Goal: Task Accomplishment & Management: Complete application form

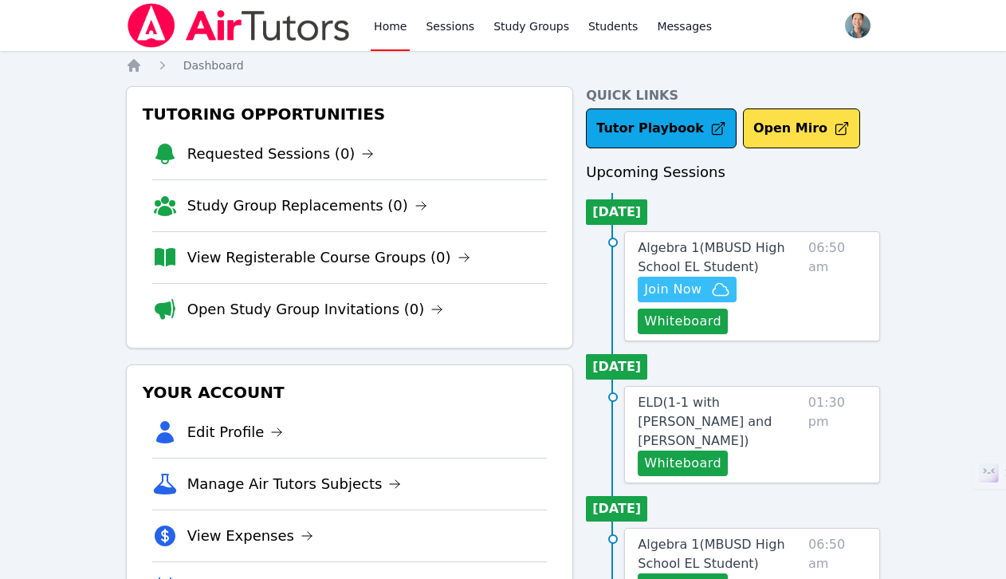
click at [695, 286] on span "Join Now" at bounding box center [672, 289] width 57 height 19
click at [687, 321] on button "Whiteboard" at bounding box center [683, 322] width 90 height 26
click at [509, 30] on link "Study Groups" at bounding box center [531, 25] width 82 height 51
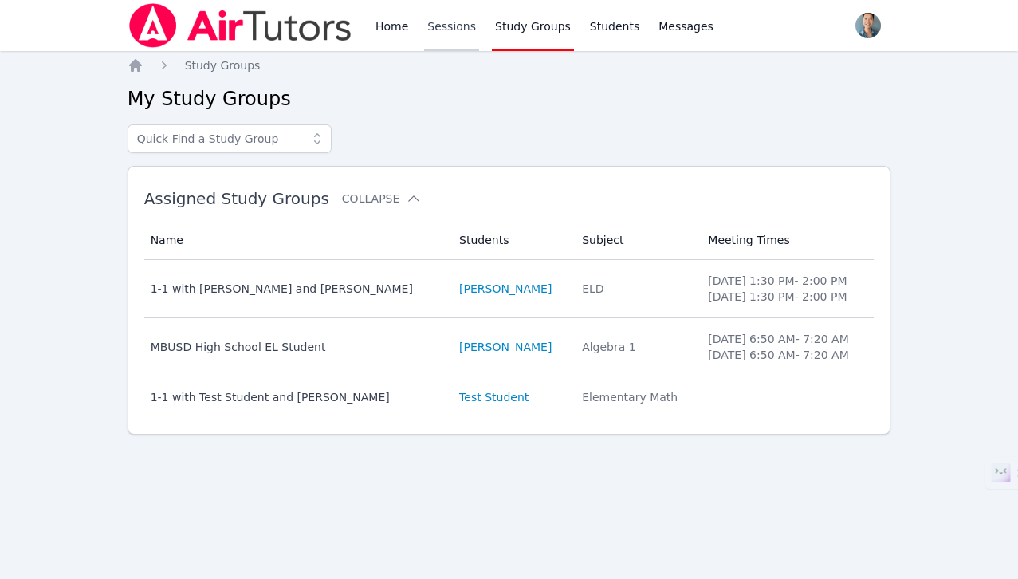
click at [431, 29] on link "Sessions" at bounding box center [451, 25] width 55 height 51
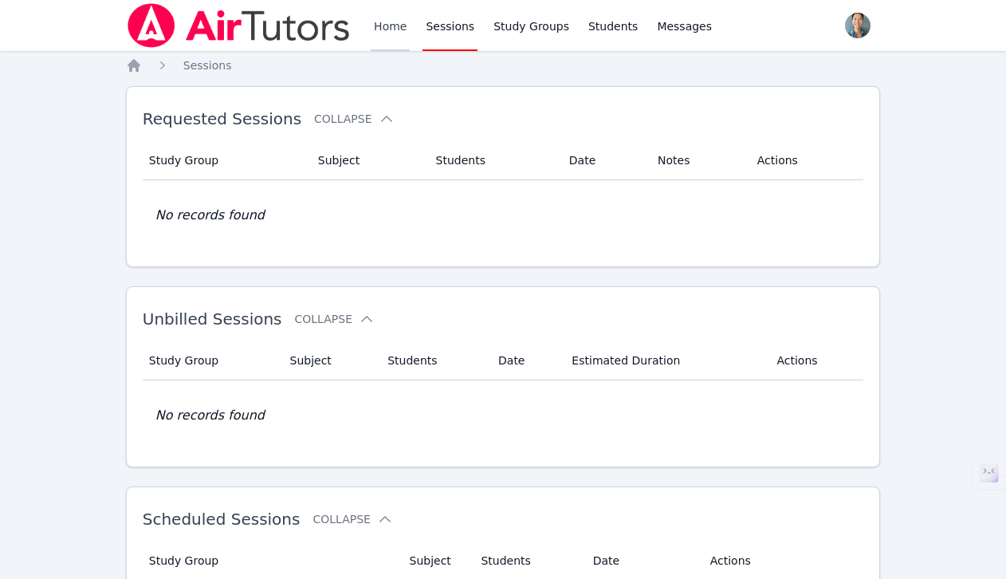
click at [392, 25] on link "Home" at bounding box center [390, 25] width 39 height 51
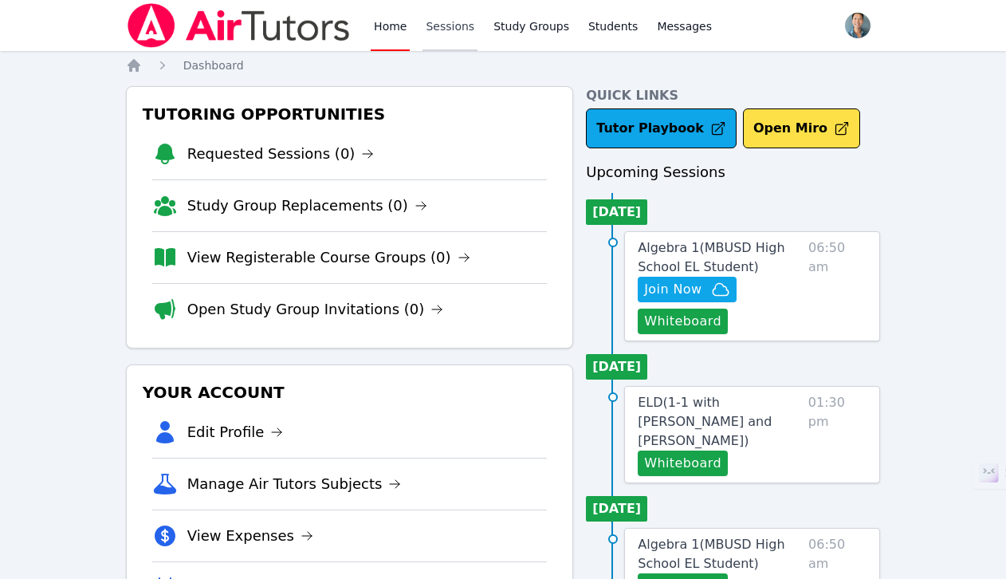
click at [439, 24] on link "Sessions" at bounding box center [450, 25] width 55 height 51
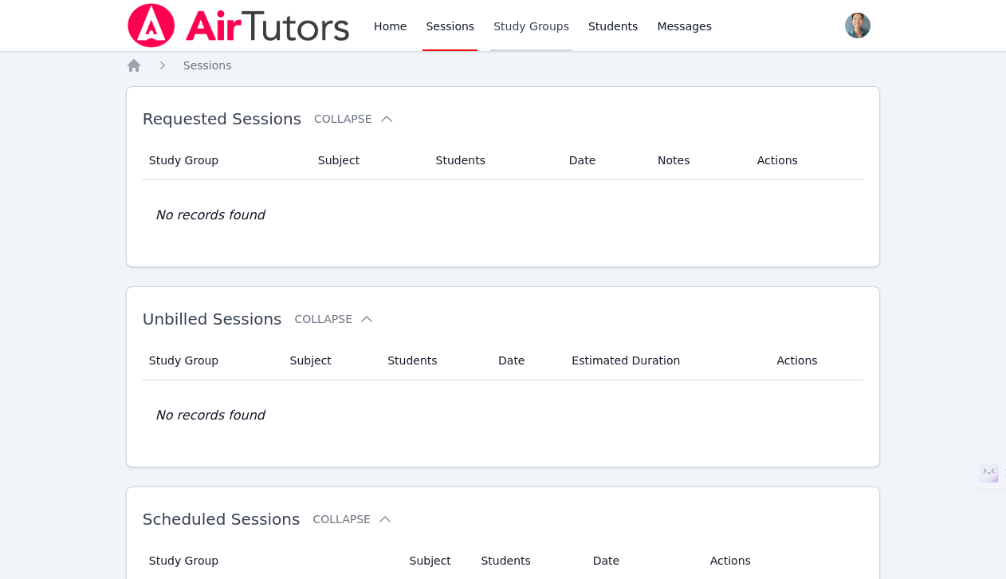
click at [521, 24] on link "Study Groups" at bounding box center [531, 25] width 82 height 51
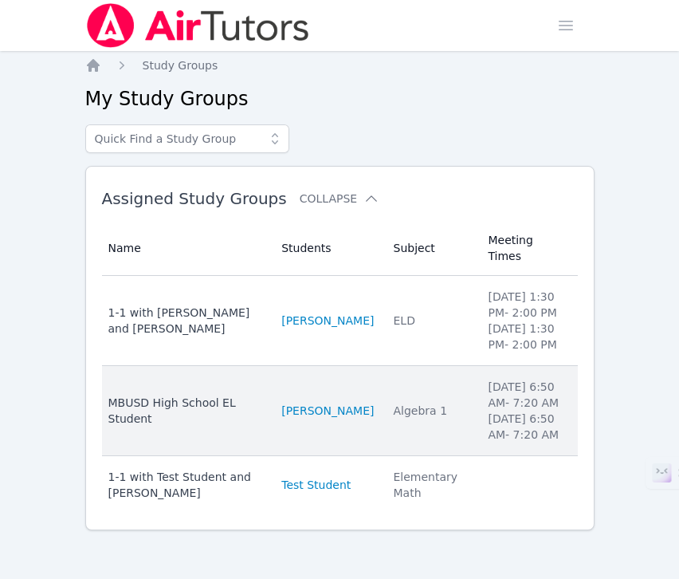
click at [242, 396] on div "MBUSD High School EL Student" at bounding box center [185, 411] width 155 height 32
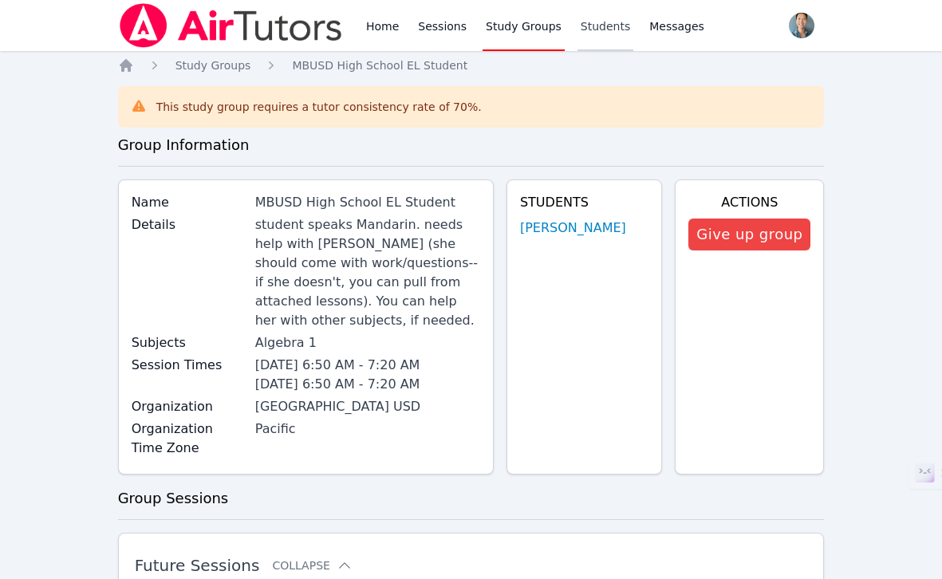
click at [600, 26] on link "Students" at bounding box center [605, 25] width 56 height 51
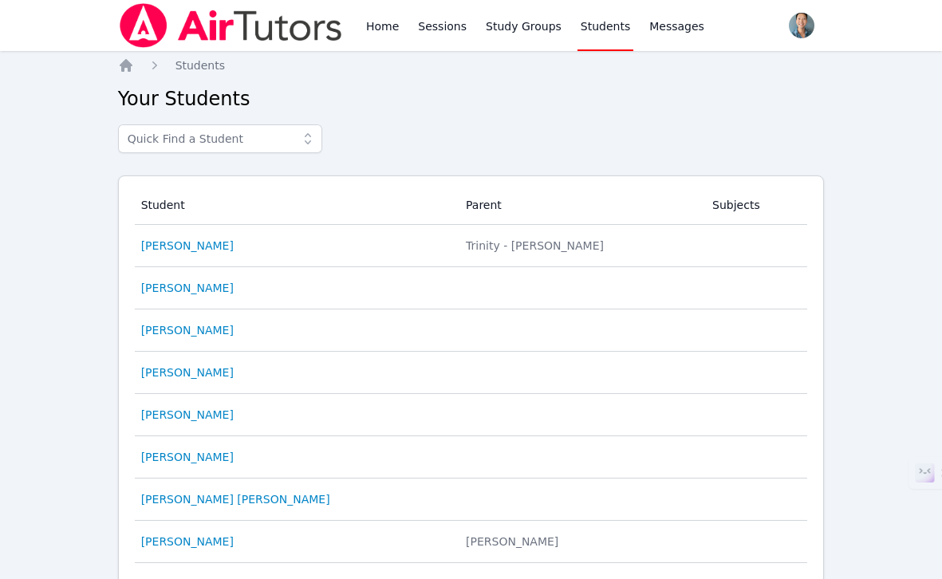
click at [698, 30] on div "Home Sessions Study Groups Students Messages Open user menu Alan Zhang Open mai…" at bounding box center [471, 25] width 706 height 51
click at [525, 31] on link "Study Groups" at bounding box center [523, 25] width 82 height 51
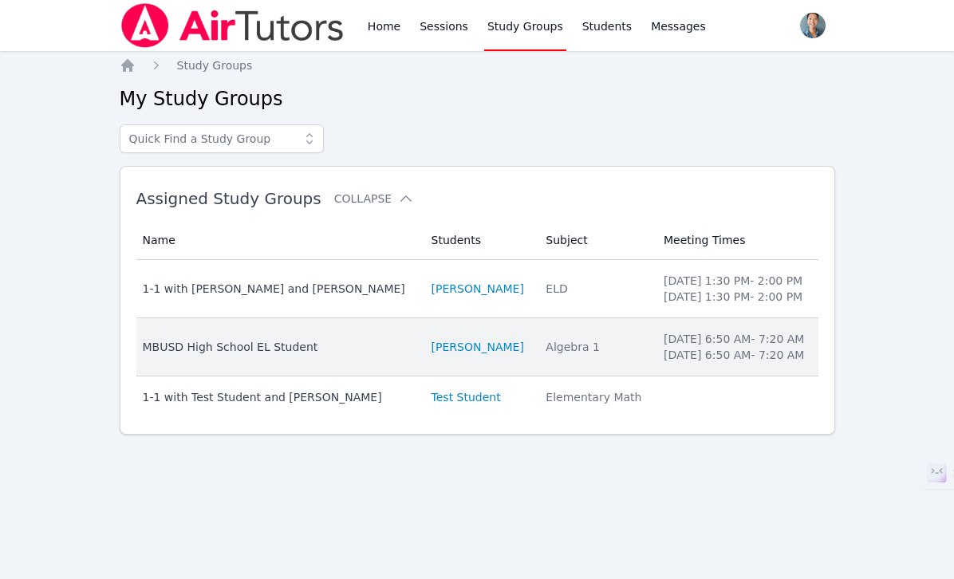
click at [254, 353] on div "MBUSD High School EL Student" at bounding box center [278, 347] width 270 height 16
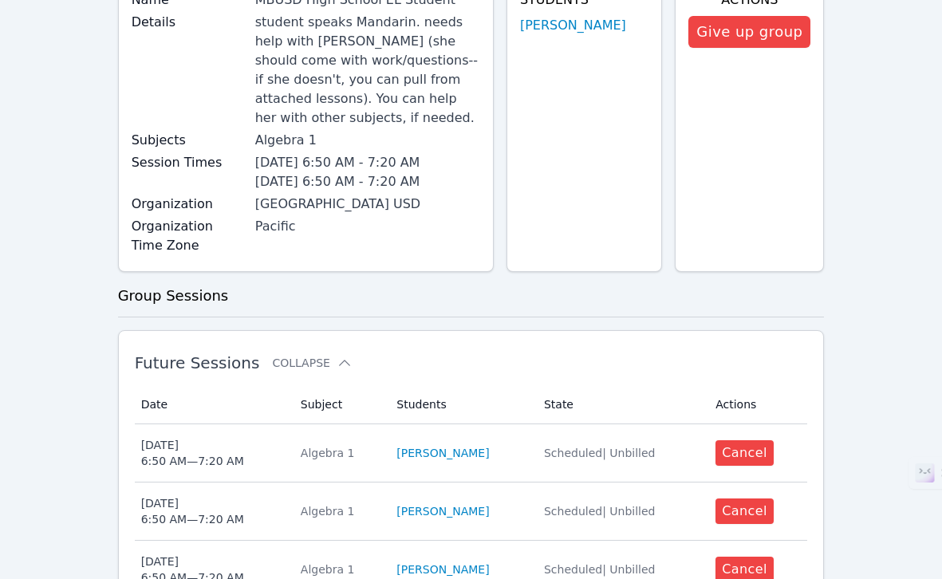
scroll to position [219, 0]
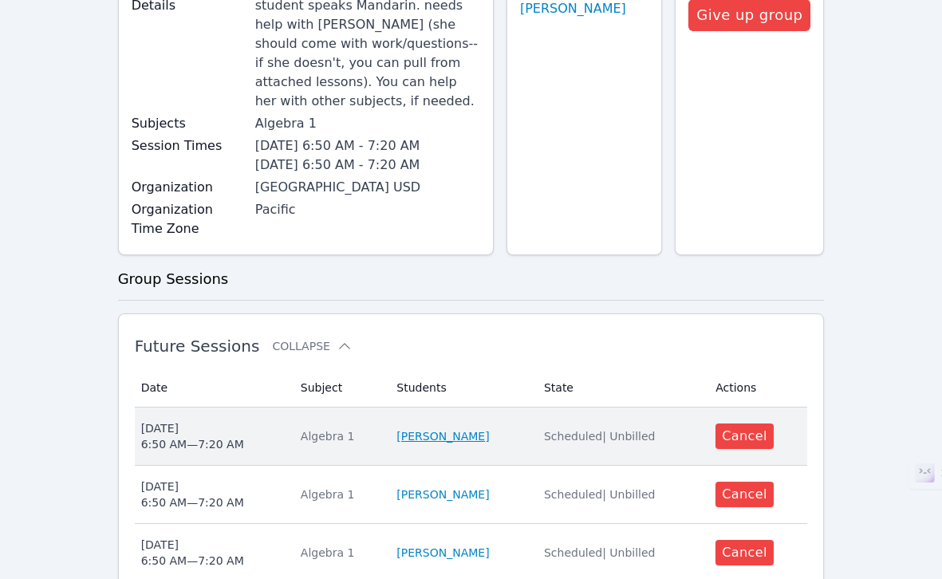
click at [436, 428] on link "[PERSON_NAME]" at bounding box center [442, 436] width 92 height 16
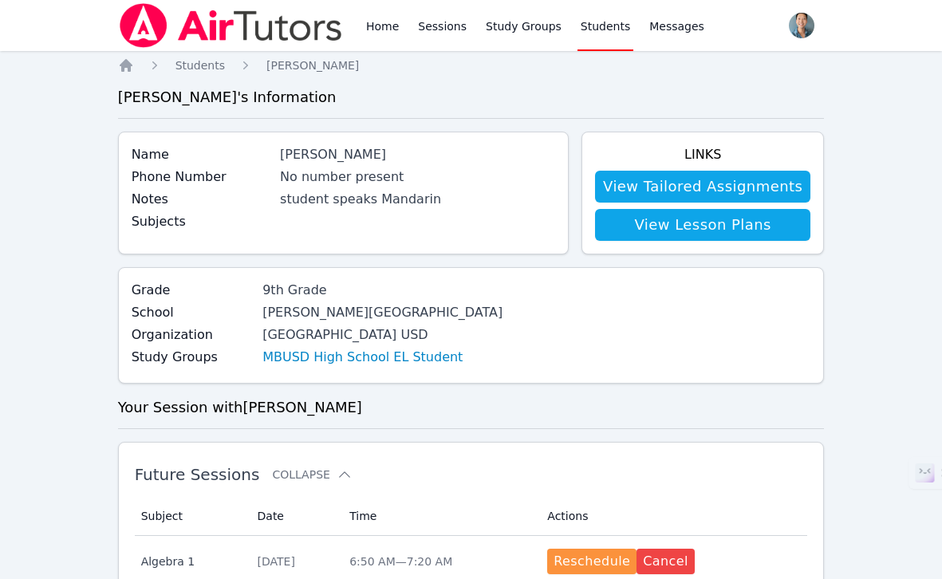
click at [708, 228] on link "View Lesson Plans" at bounding box center [702, 225] width 215 height 32
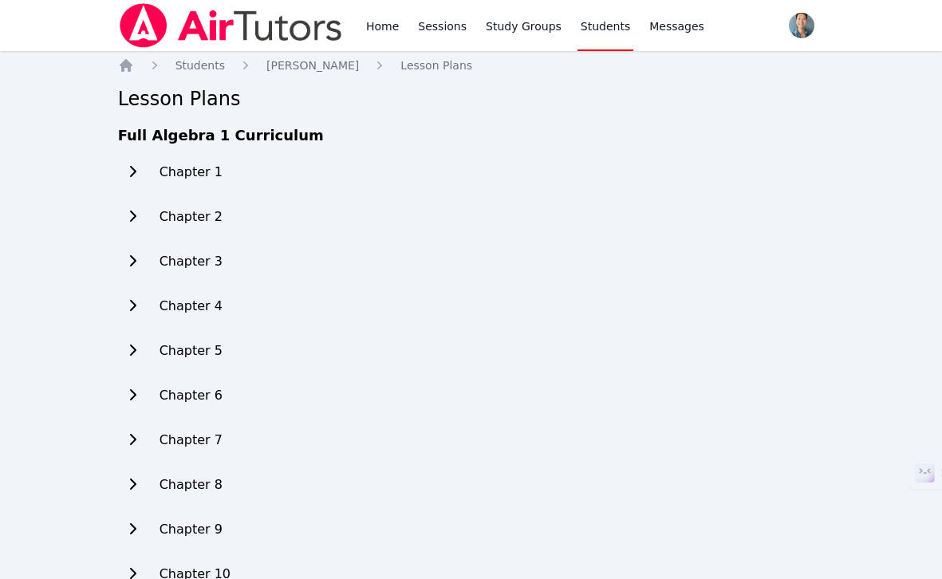
click at [211, 165] on h2 "Chapter 1" at bounding box center [190, 172] width 63 height 19
click at [133, 173] on icon at bounding box center [133, 171] width 6 height 11
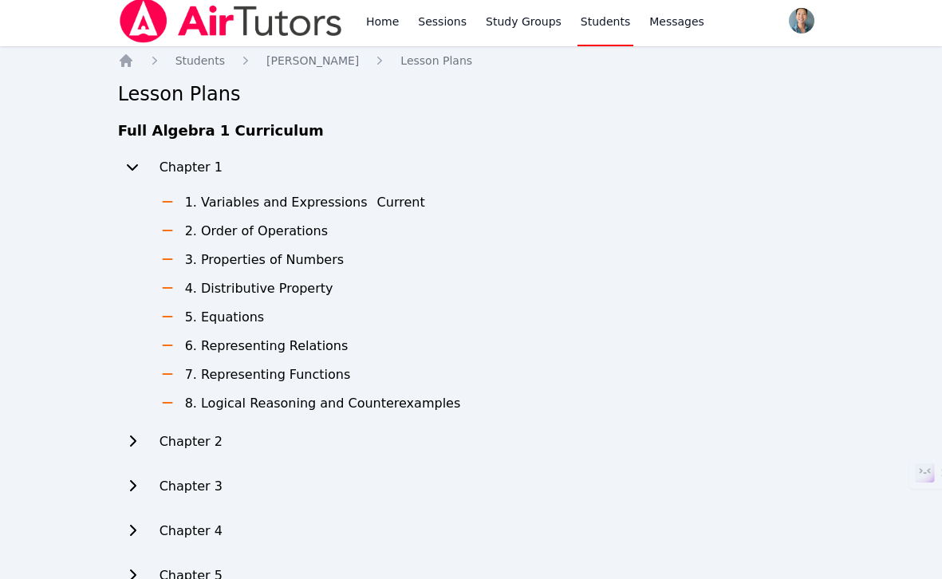
scroll to position [6, 0]
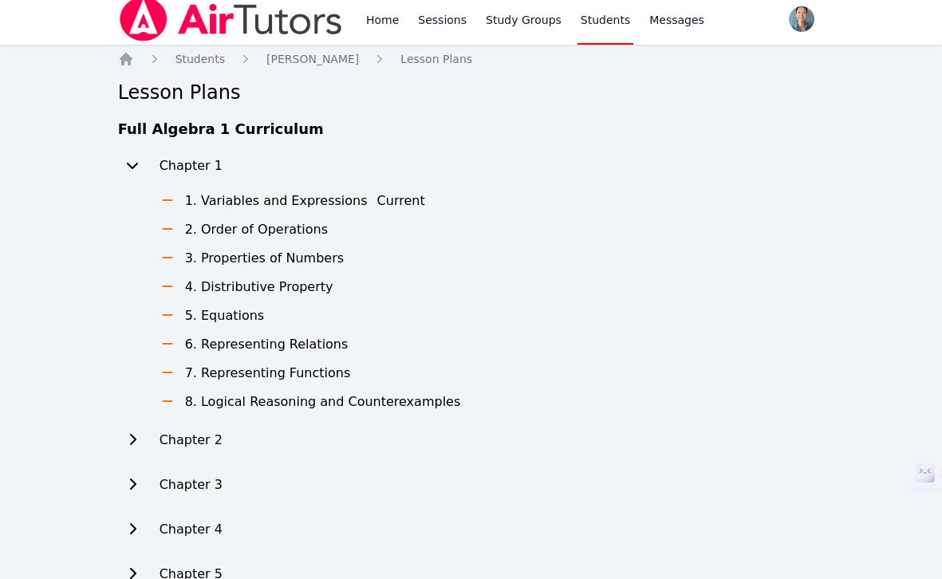
click at [132, 447] on button at bounding box center [132, 440] width 29 height 32
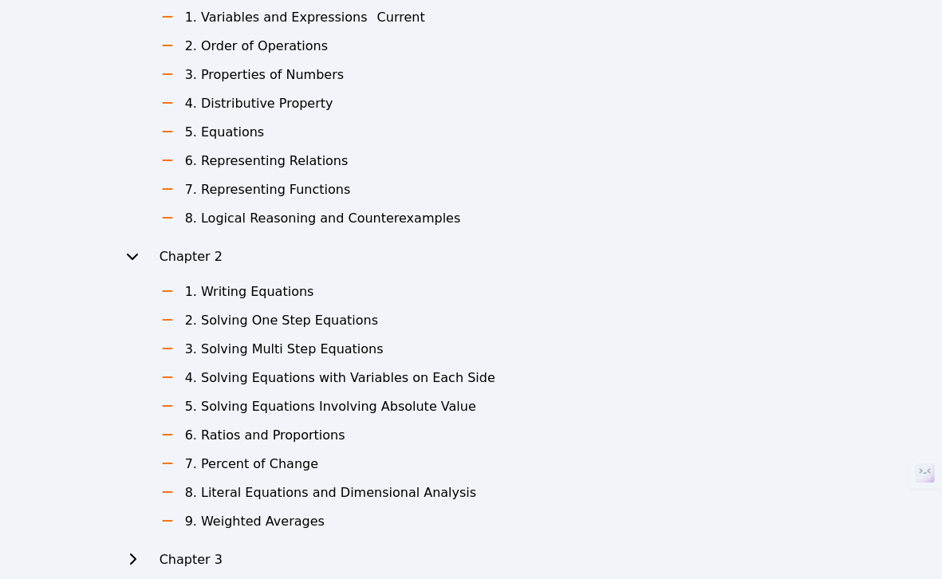
scroll to position [383, 0]
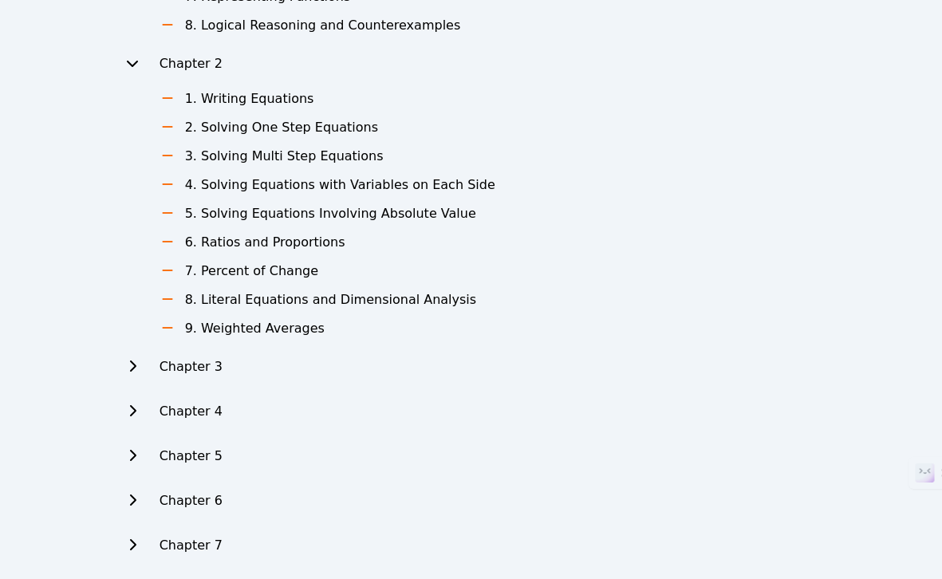
click at [134, 369] on icon at bounding box center [132, 366] width 16 height 13
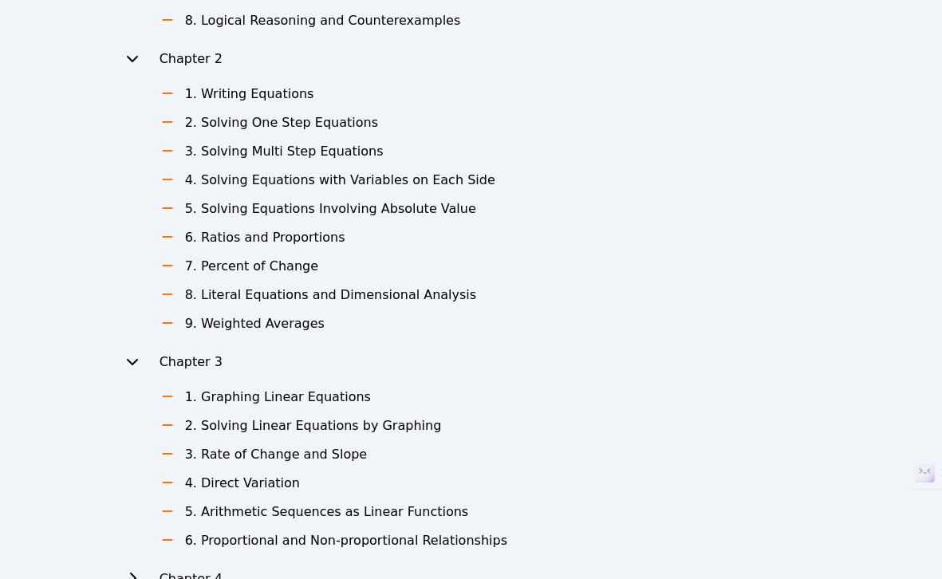
scroll to position [474, 0]
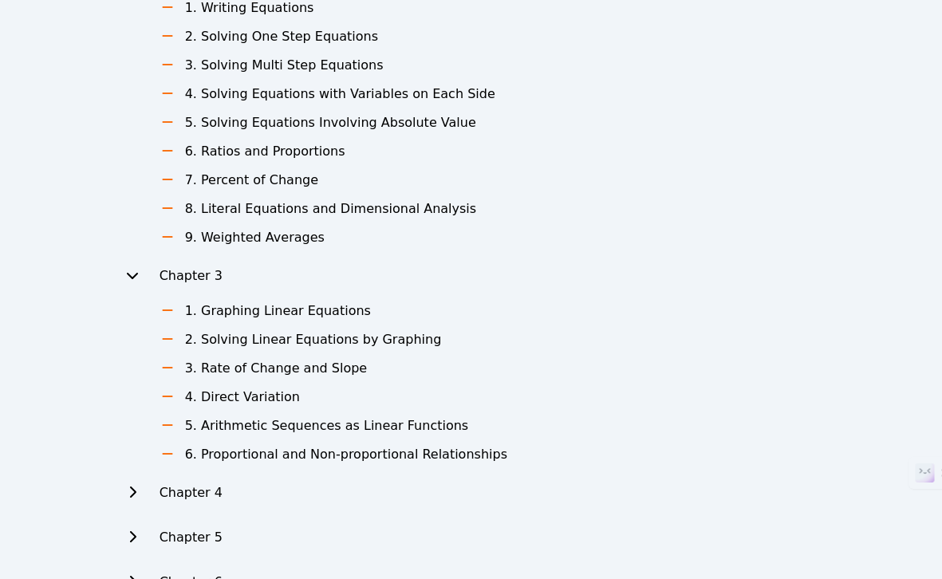
click at [137, 494] on icon at bounding box center [132, 492] width 16 height 13
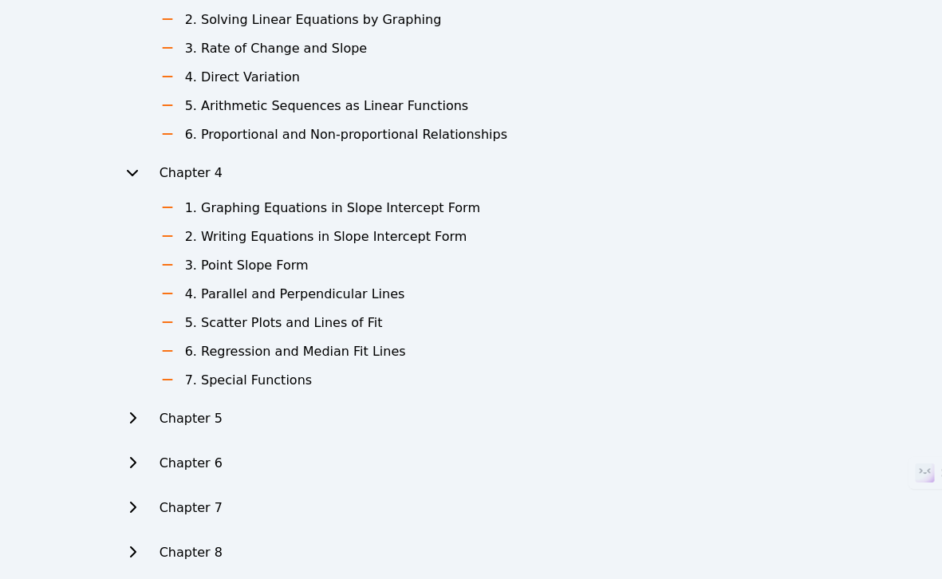
scroll to position [803, 0]
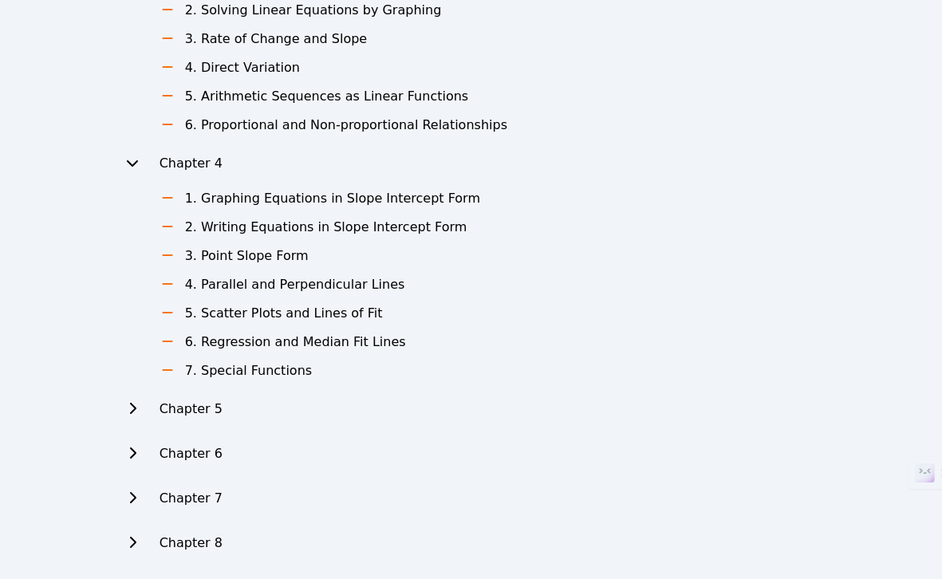
click at [136, 410] on icon at bounding box center [132, 408] width 16 height 13
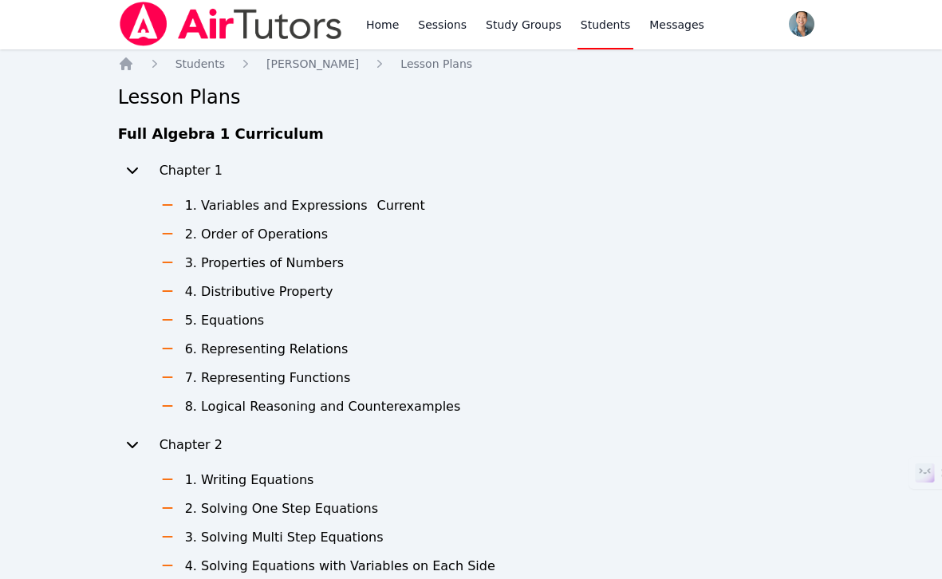
scroll to position [0, 0]
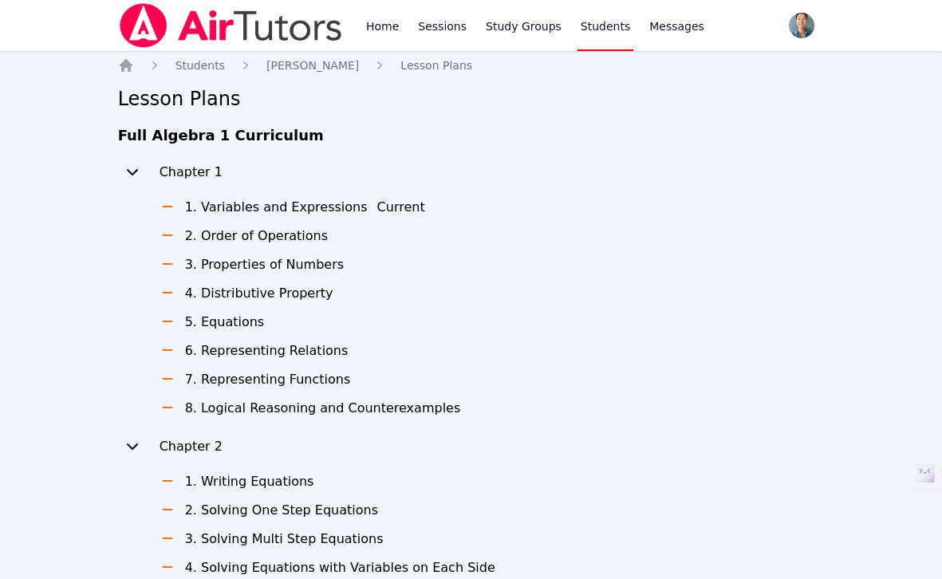
click at [167, 293] on icon at bounding box center [167, 293] width 10 height 2
click at [232, 294] on h3 "4. Distributive Property" at bounding box center [259, 293] width 148 height 19
click at [430, 32] on link "Sessions" at bounding box center [442, 25] width 55 height 51
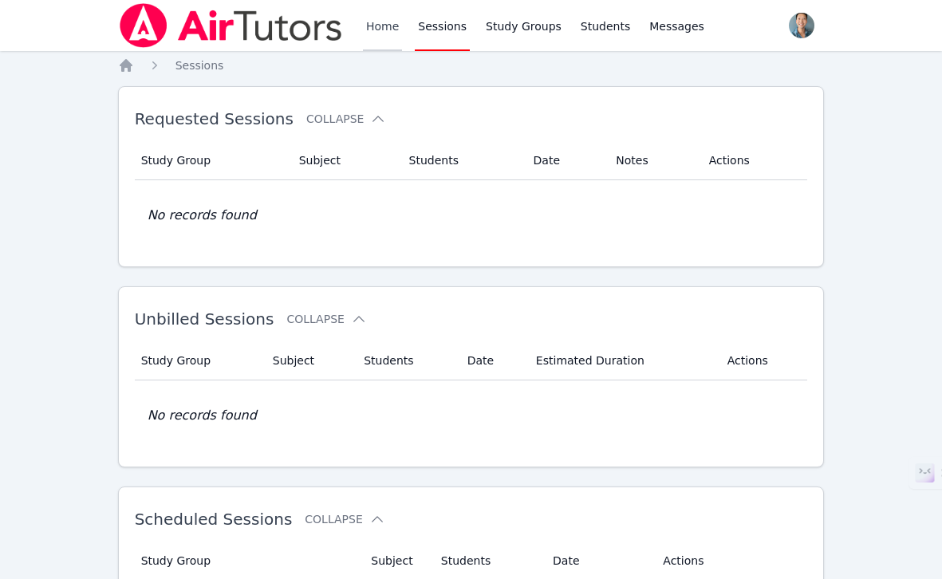
click at [382, 32] on link "Home" at bounding box center [382, 25] width 39 height 51
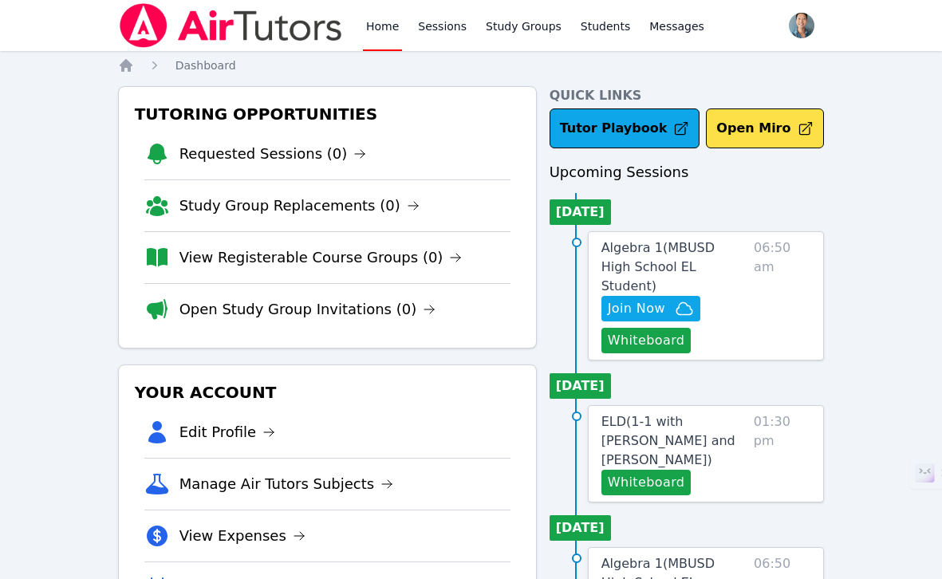
click at [690, 250] on span "Algebra 1 ( MBUSD High School EL Student )" at bounding box center [657, 266] width 113 height 53
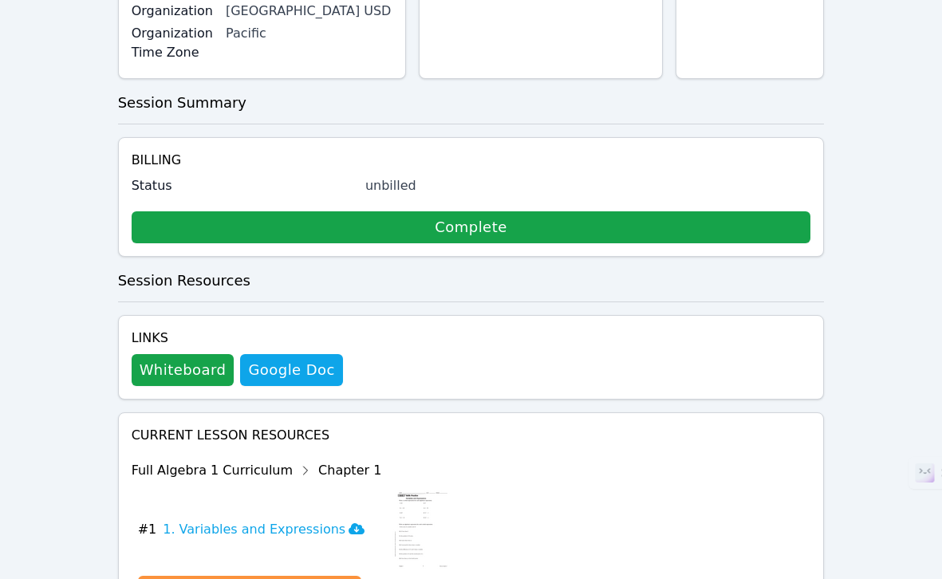
scroll to position [540, 0]
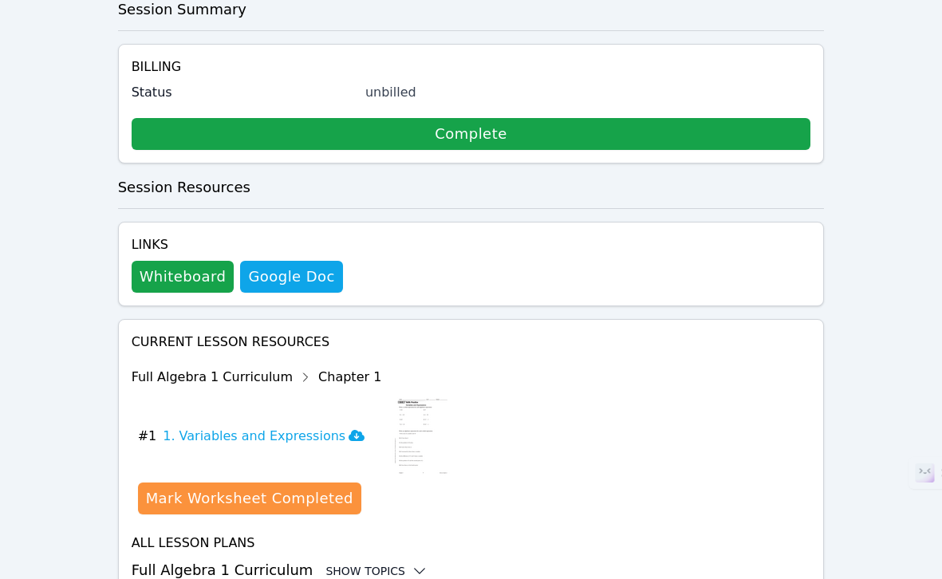
click at [358, 563] on div "Show Topics" at bounding box center [376, 571] width 102 height 16
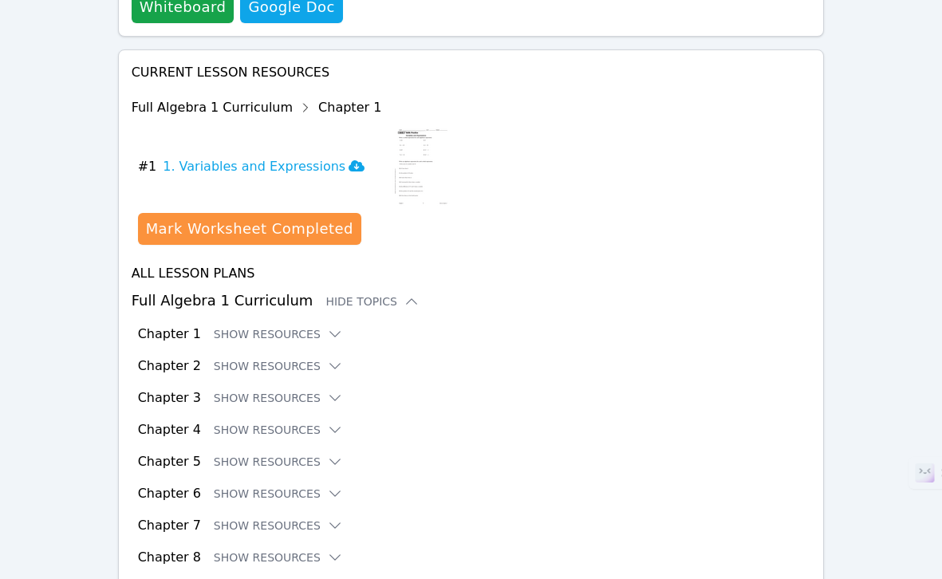
scroll to position [812, 0]
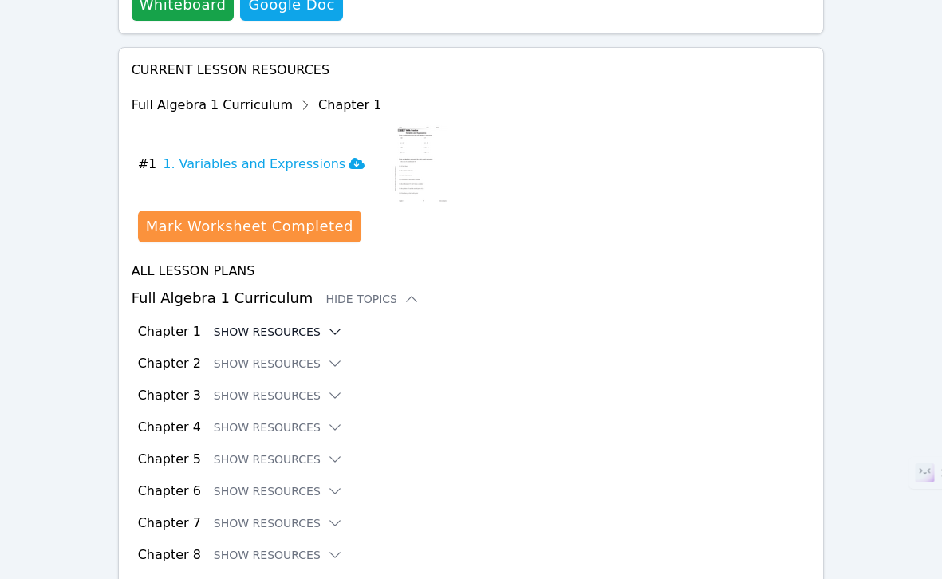
click at [300, 324] on button "Show Resources" at bounding box center [278, 332] width 129 height 16
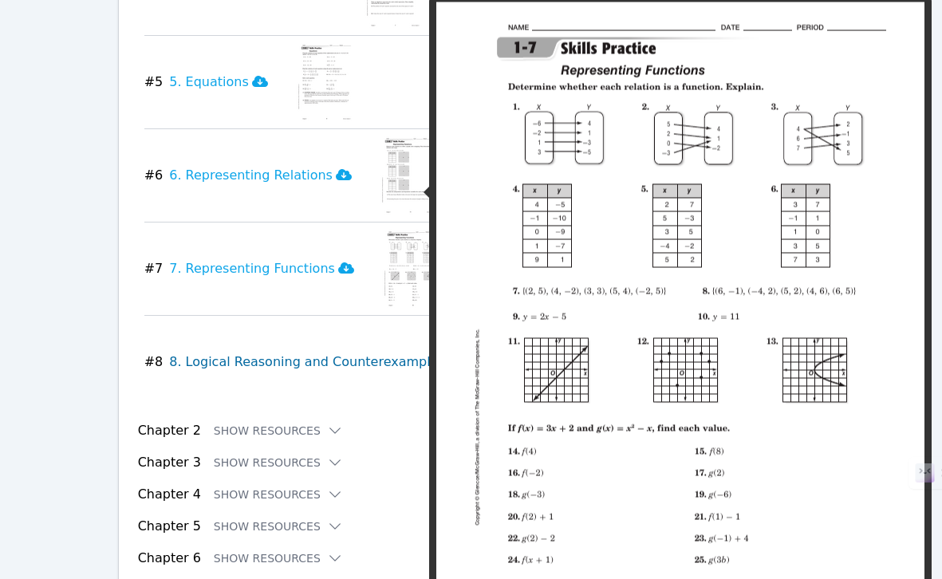
scroll to position [1504, 0]
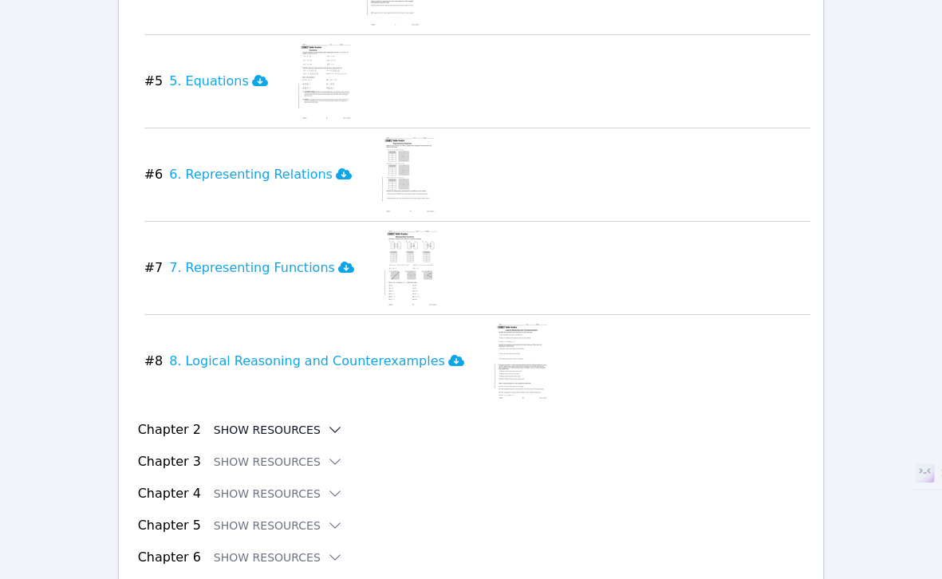
click at [297, 422] on button "Show Resources" at bounding box center [278, 430] width 129 height 16
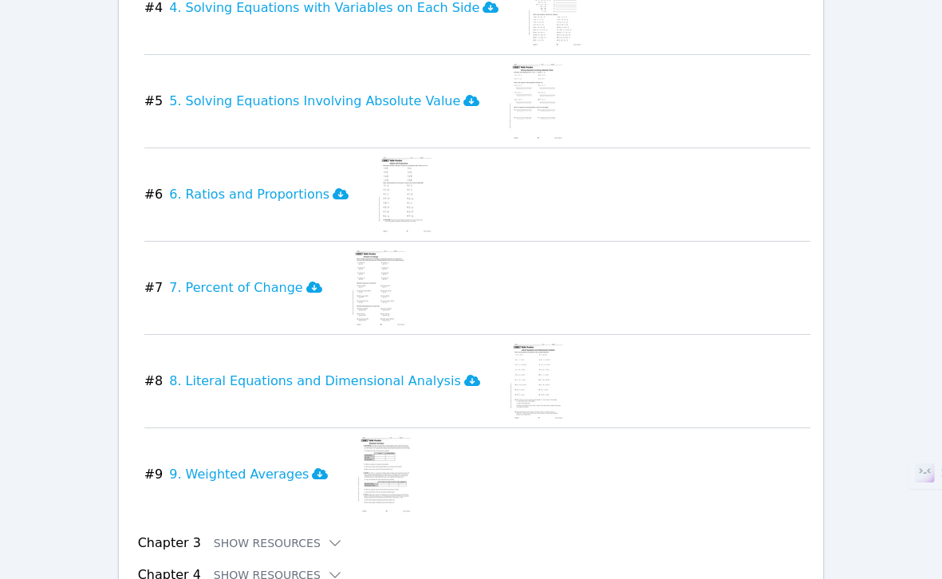
scroll to position [2338, 0]
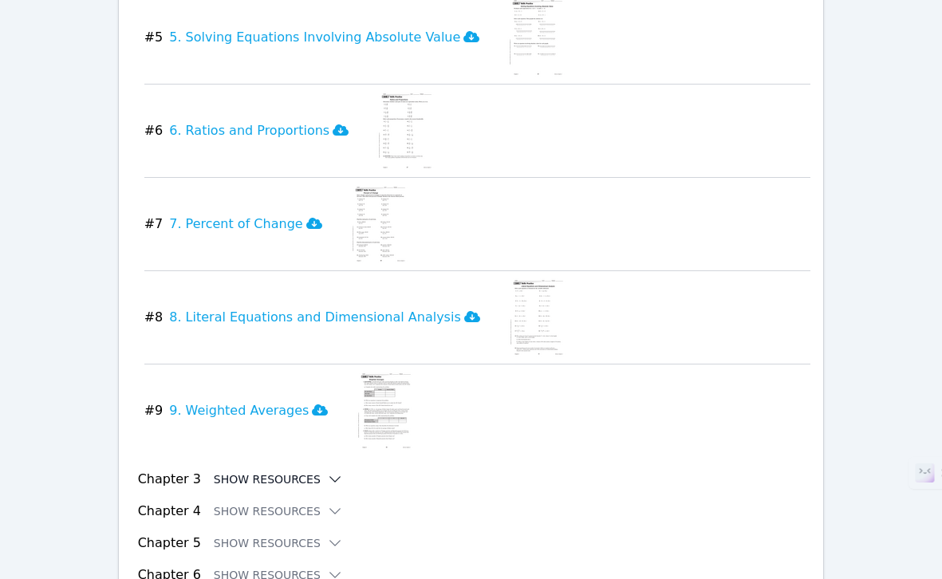
click at [250, 471] on button "Show Resources" at bounding box center [278, 479] width 129 height 16
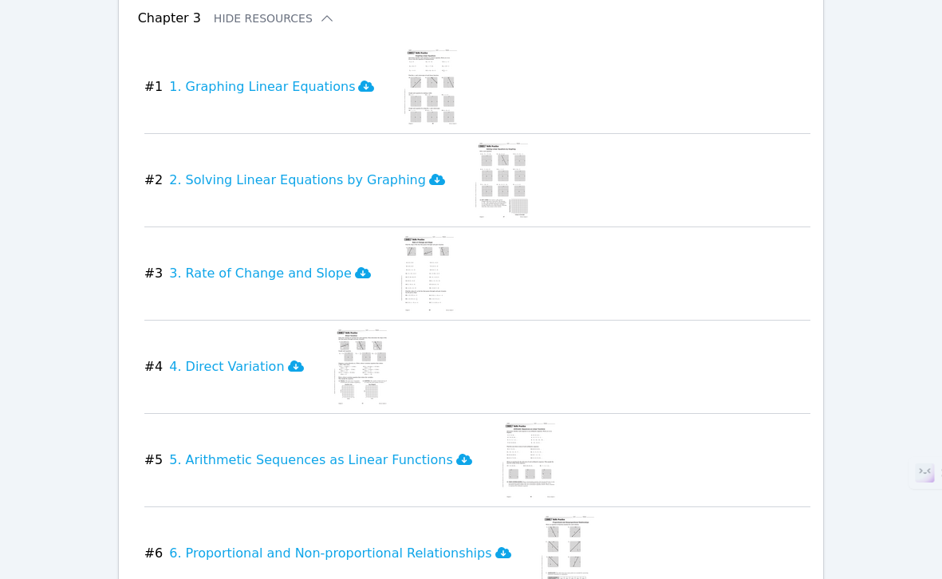
scroll to position [3076, 0]
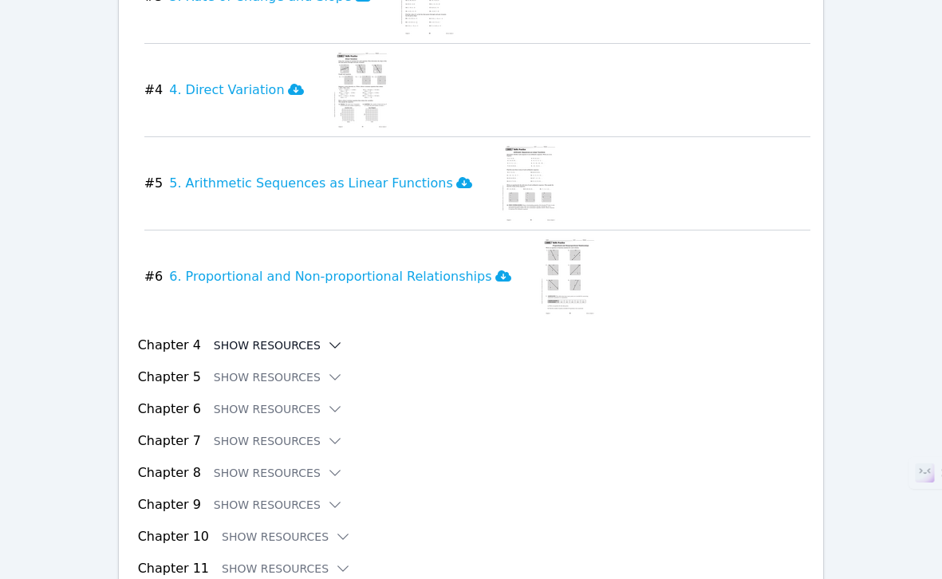
click at [268, 337] on button "Show Resources" at bounding box center [278, 345] width 129 height 16
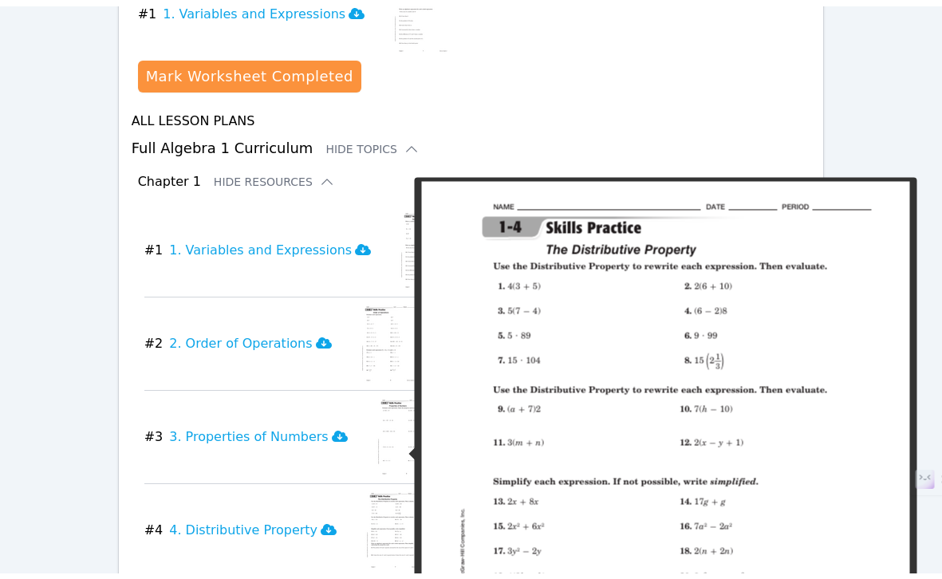
scroll to position [903, 0]
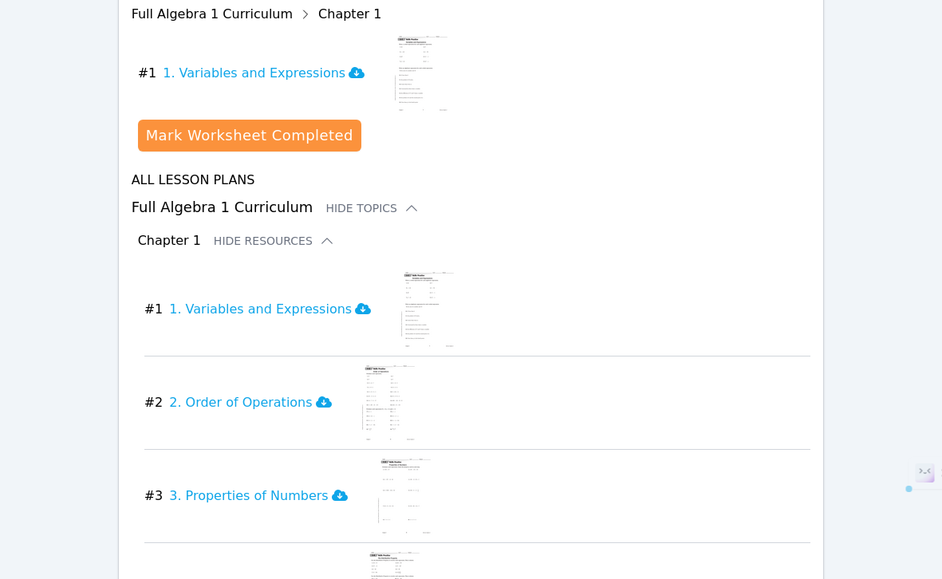
click at [576, 270] on div "download resource # 1 1. Variables and Expressions" at bounding box center [477, 310] width 667 height 80
copy h3 "Expressions"
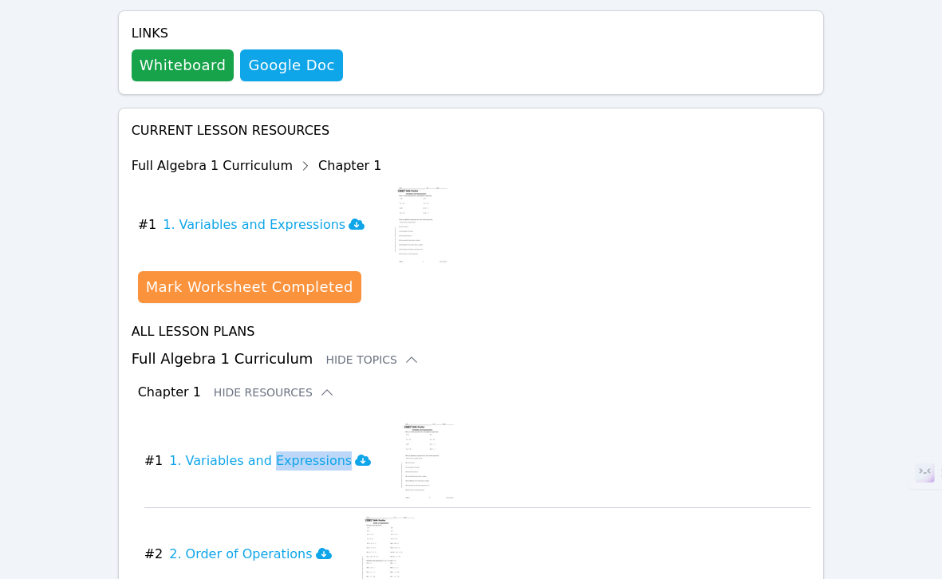
scroll to position [669, 0]
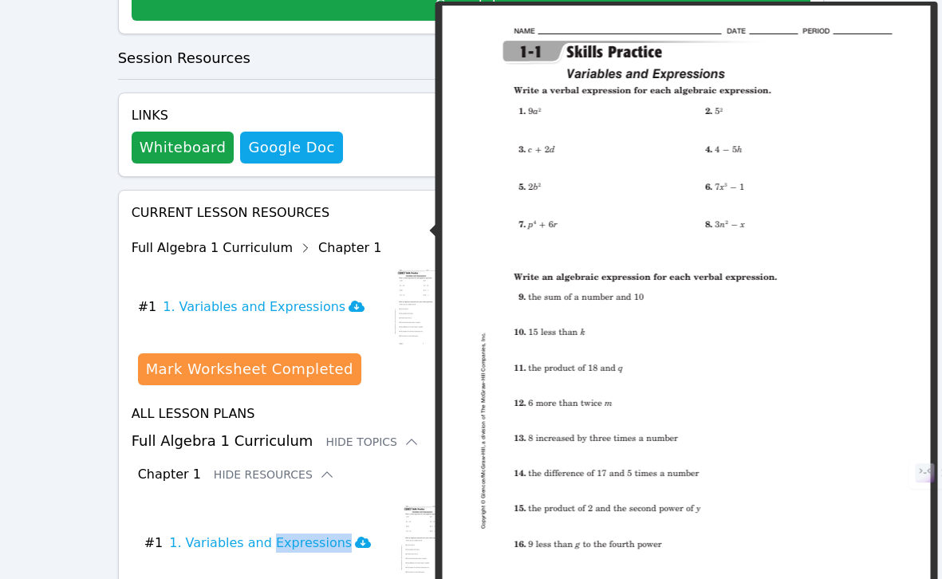
click at [390, 267] on img at bounding box center [421, 307] width 62 height 80
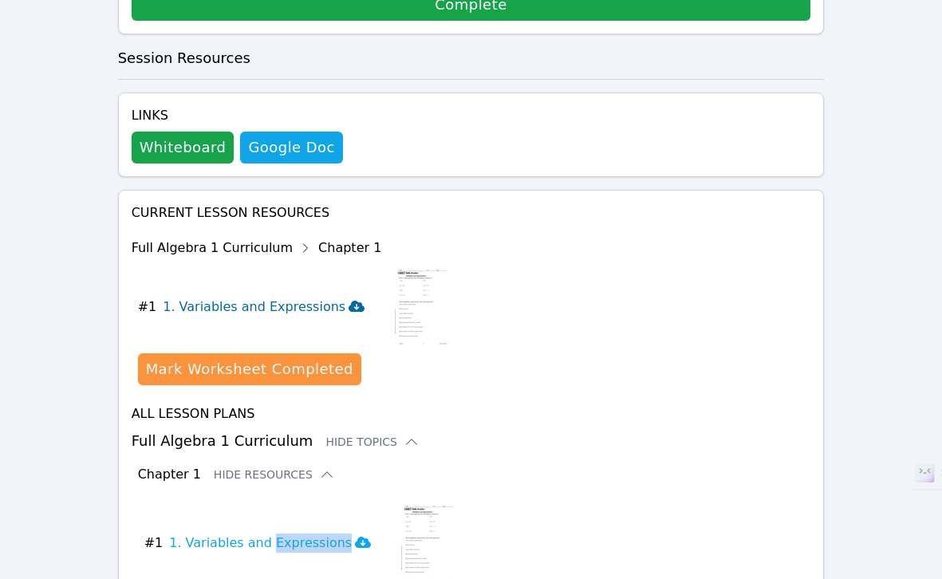
click at [348, 301] on icon at bounding box center [356, 306] width 16 height 11
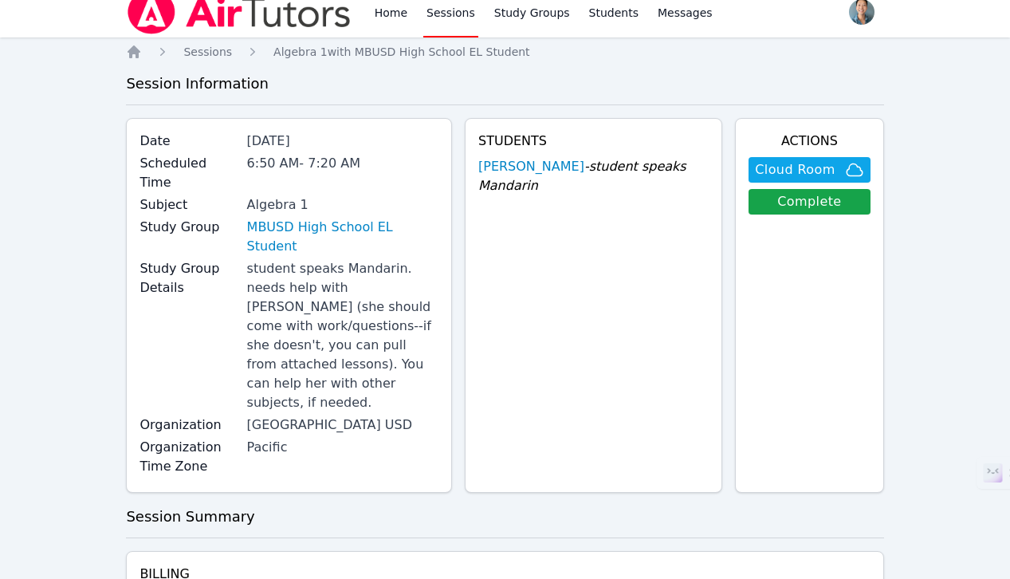
scroll to position [0, 0]
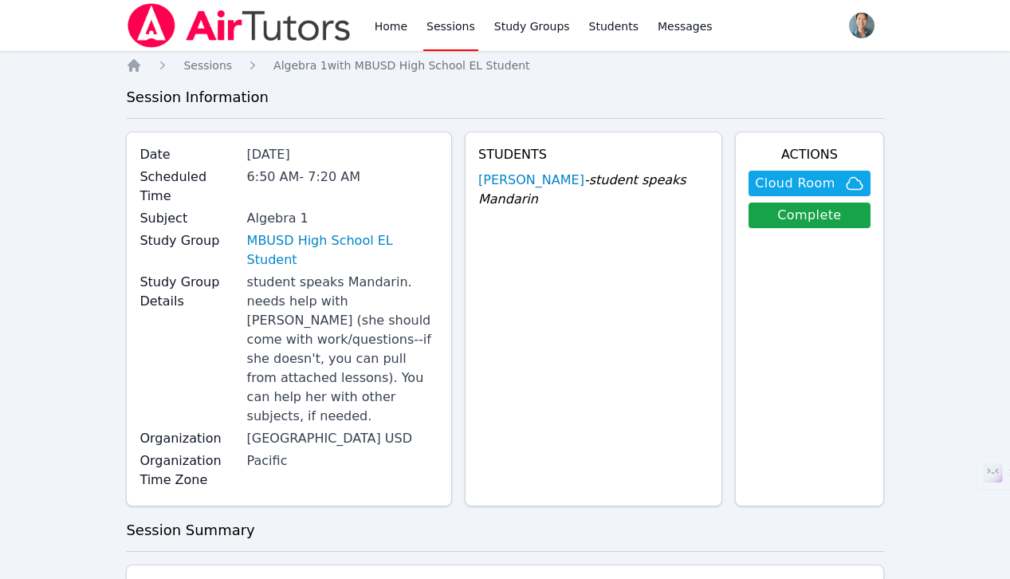
click at [459, 32] on link "Sessions" at bounding box center [450, 25] width 55 height 51
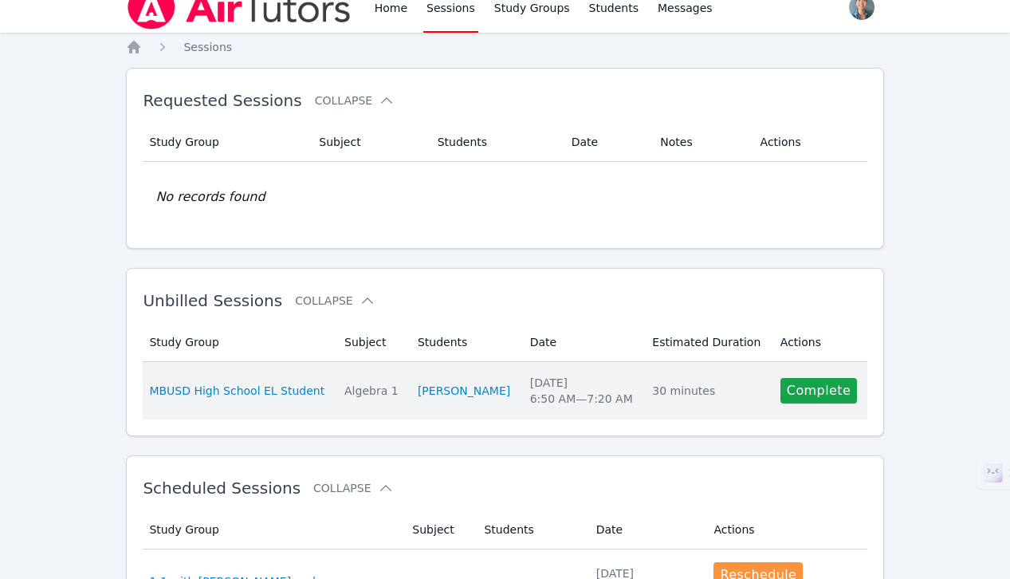
scroll to position [19, 0]
click at [797, 392] on link "Complete" at bounding box center [819, 390] width 77 height 26
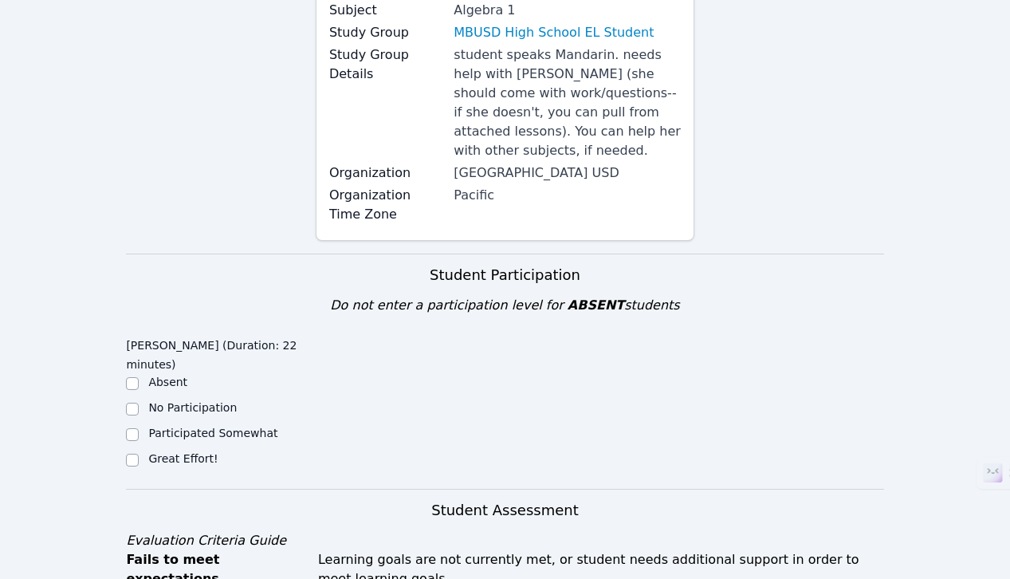
scroll to position [238, 0]
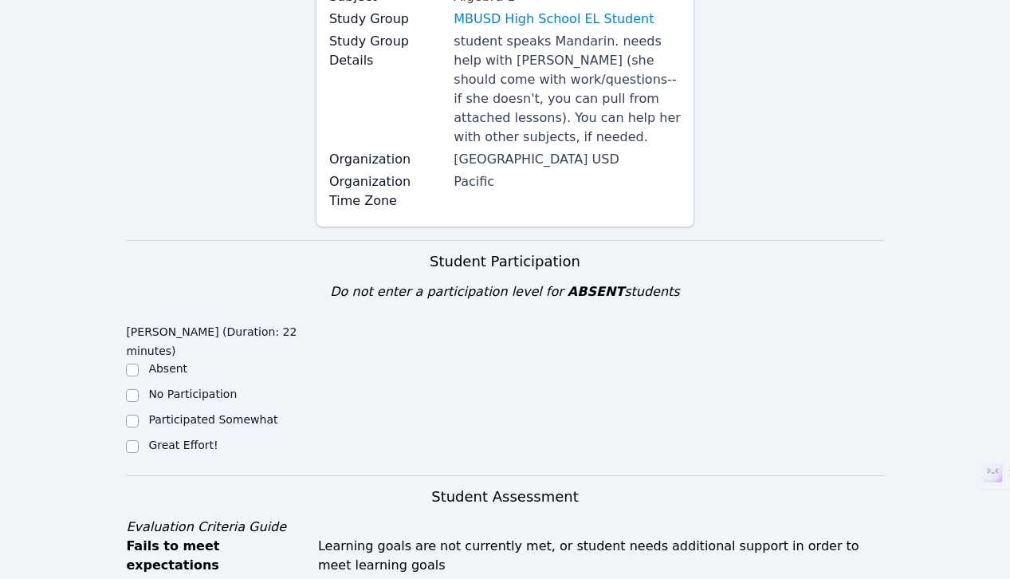
click at [190, 439] on label "Great Effort!" at bounding box center [182, 445] width 69 height 13
click at [139, 440] on input "Great Effort!" at bounding box center [132, 446] width 13 height 13
checkbox input "true"
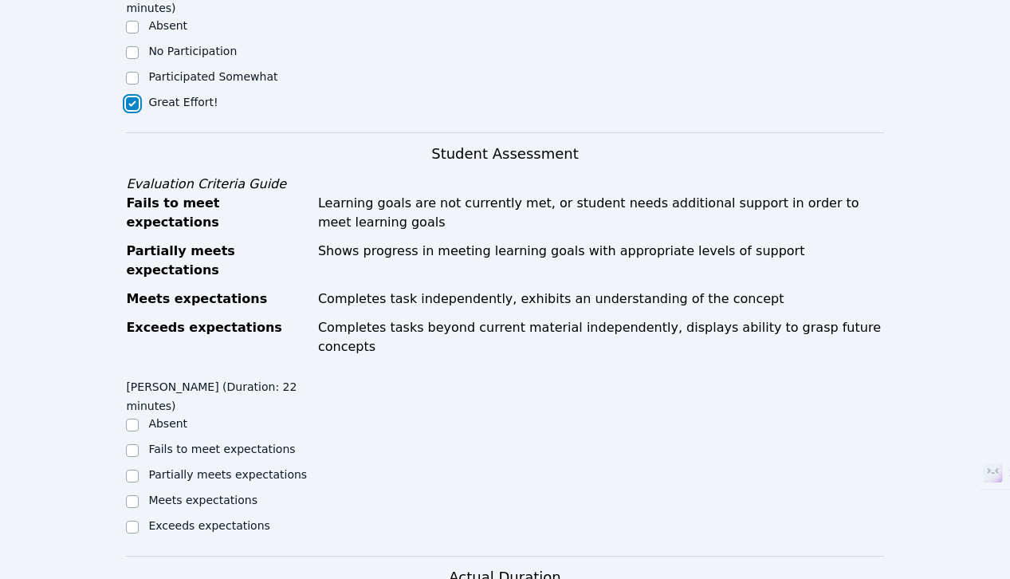
scroll to position [581, 0]
click at [230, 494] on label "Meets expectations" at bounding box center [202, 500] width 109 height 13
click at [139, 495] on input "Meets expectations" at bounding box center [132, 501] width 13 height 13
checkbox input "true"
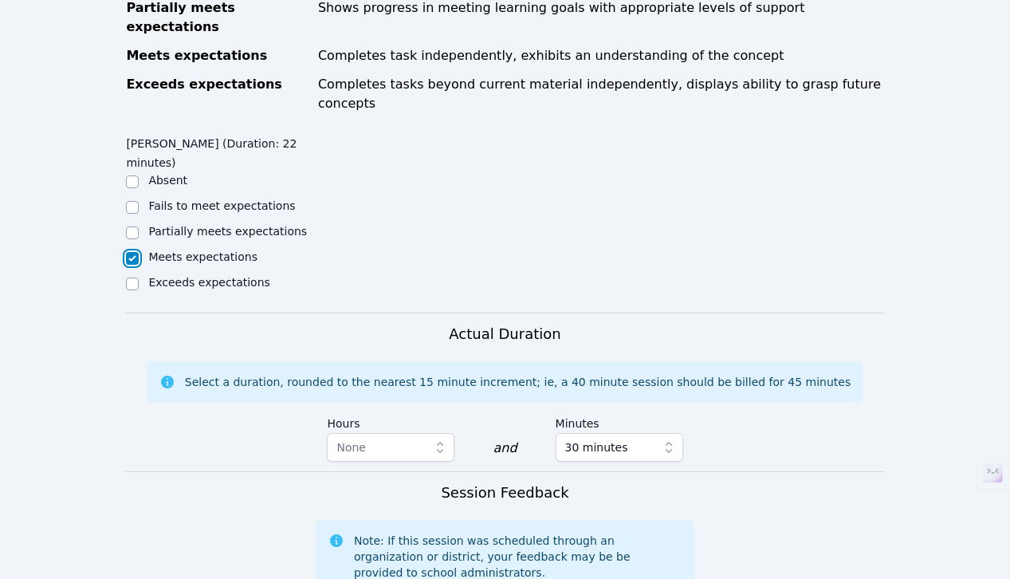
scroll to position [982, 0]
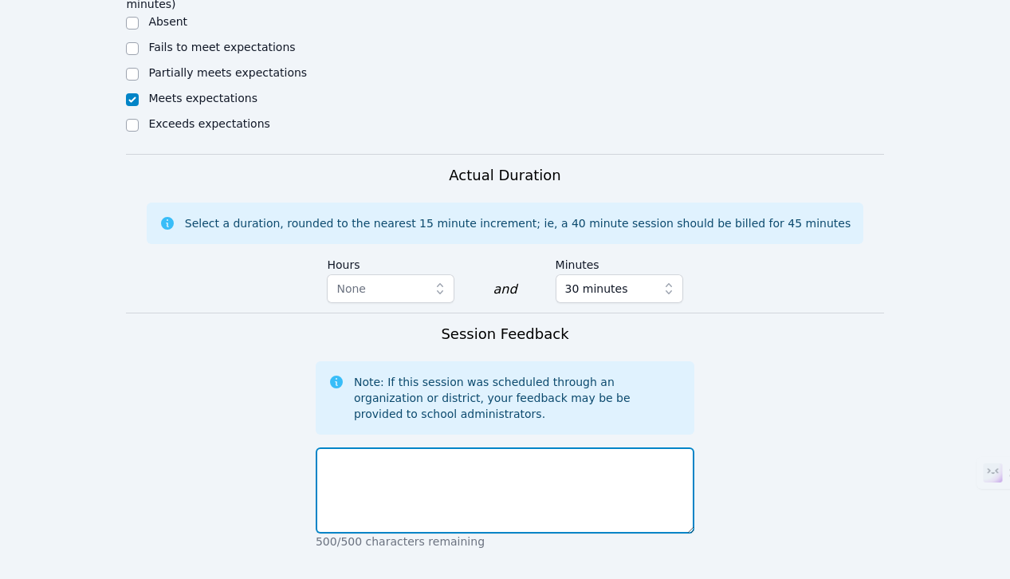
click at [472, 447] on textarea at bounding box center [505, 490] width 379 height 86
click at [471, 447] on textarea at bounding box center [505, 490] width 379 height 86
click at [423, 447] on textarea at bounding box center [505, 490] width 379 height 86
paste textarea "Today, the student showed good understanding of how to write verbal expressions…"
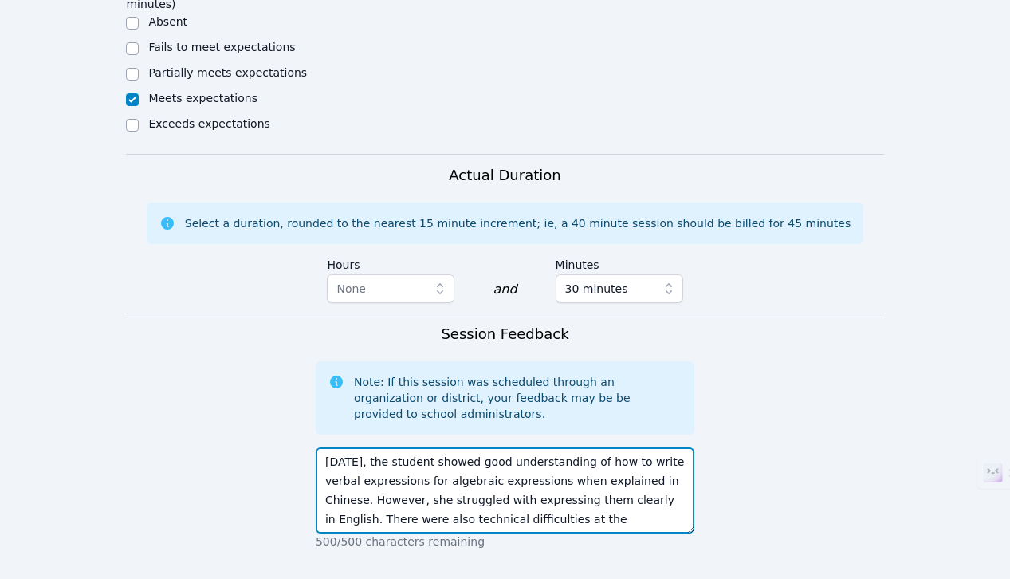
scroll to position [49, 0]
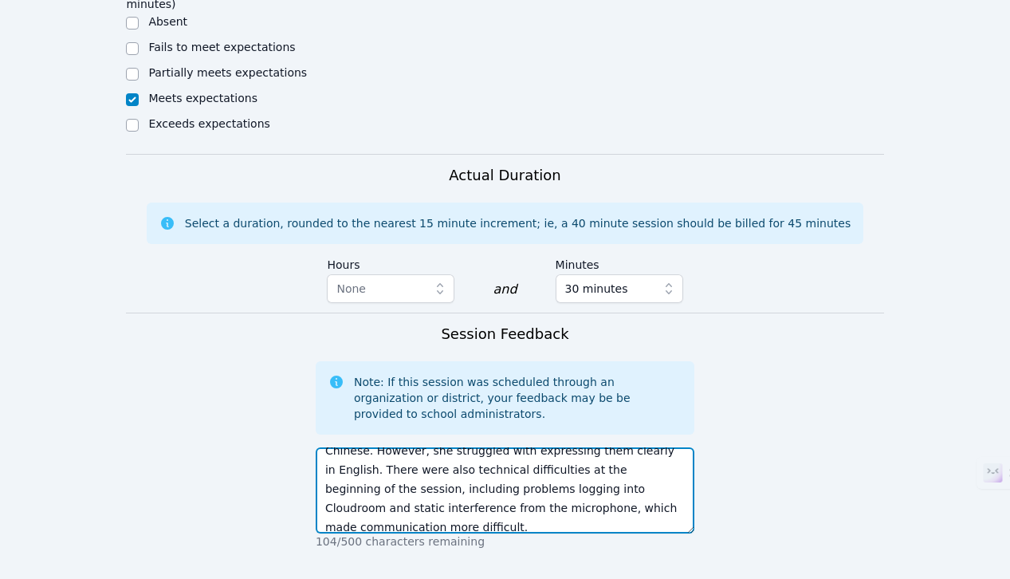
type textarea "Today, the student showed good understanding of how to write verbal expressions…"
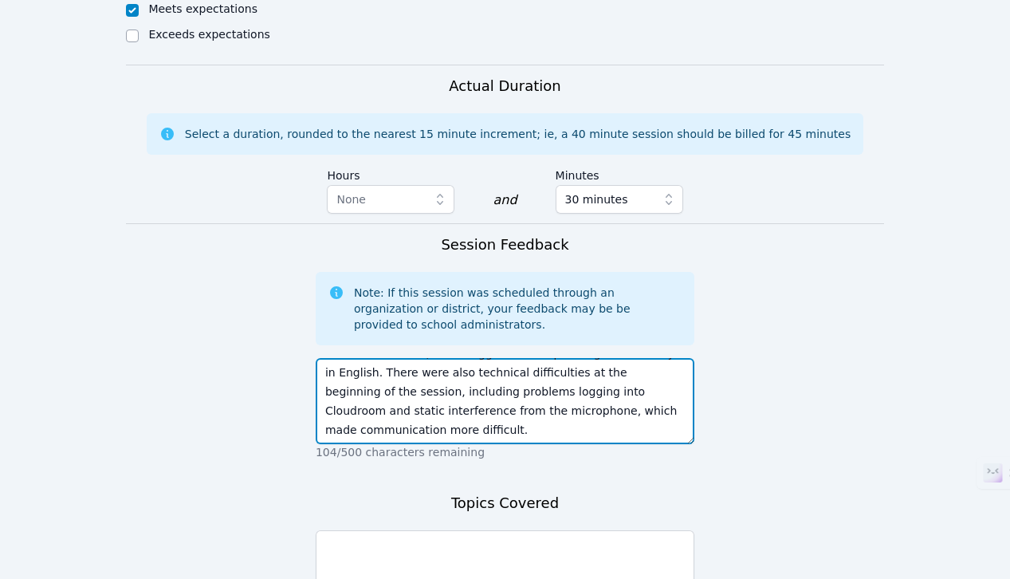
scroll to position [1138, 0]
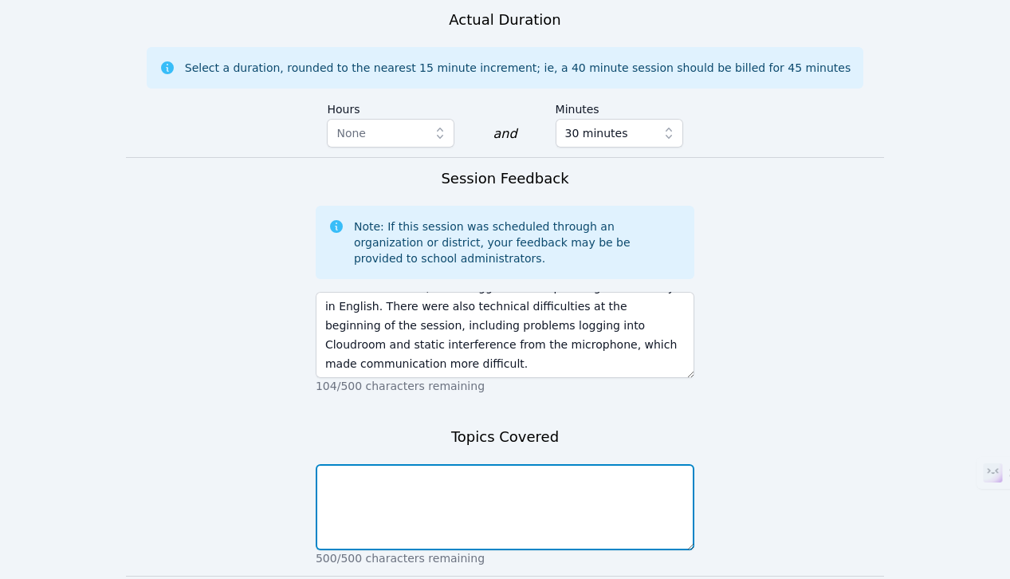
click at [416, 464] on textarea at bounding box center [505, 507] width 379 height 86
paste textarea "Writing verbal expressions for algebraic expressions (e.g., squares, cubes, sum…"
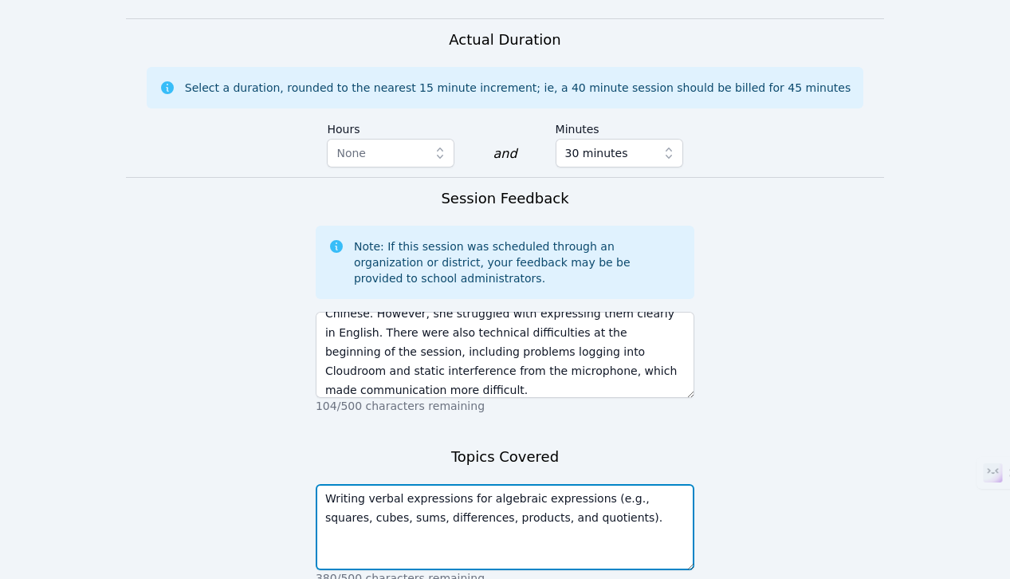
scroll to position [57, 0]
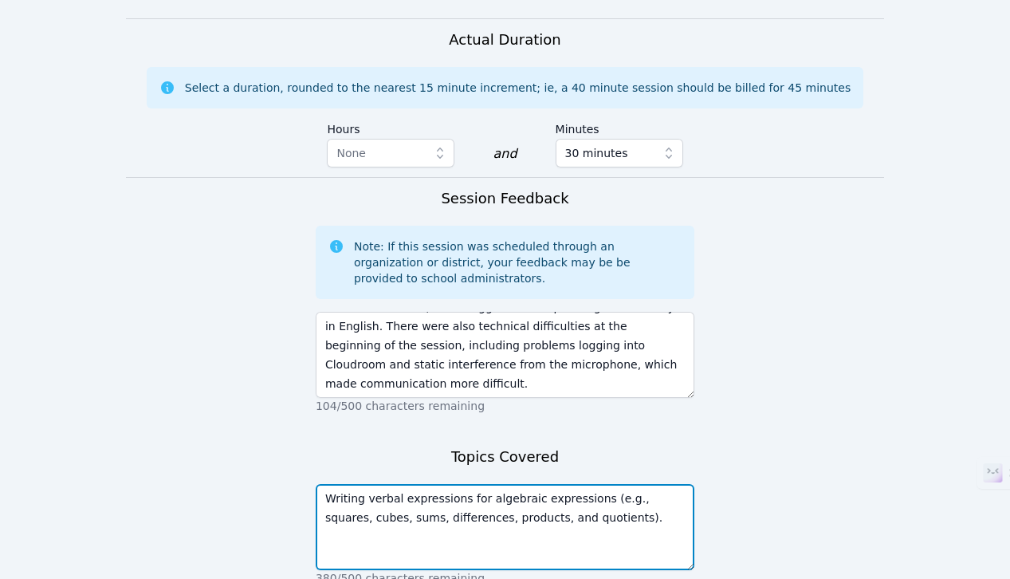
type textarea "Writing verbal expressions for algebraic expressions (e.g., squares, cubes, sum…"
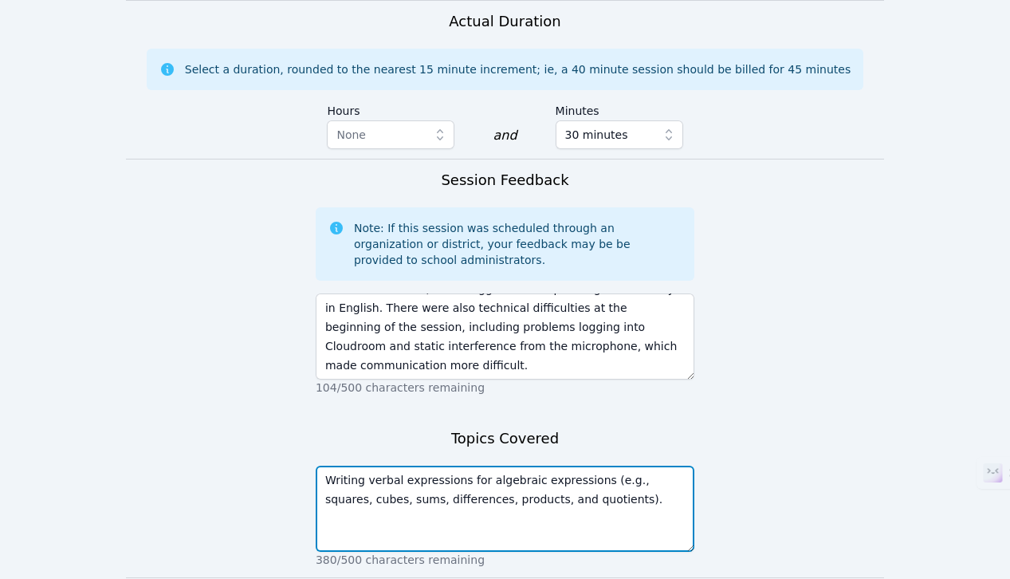
scroll to position [1180, 0]
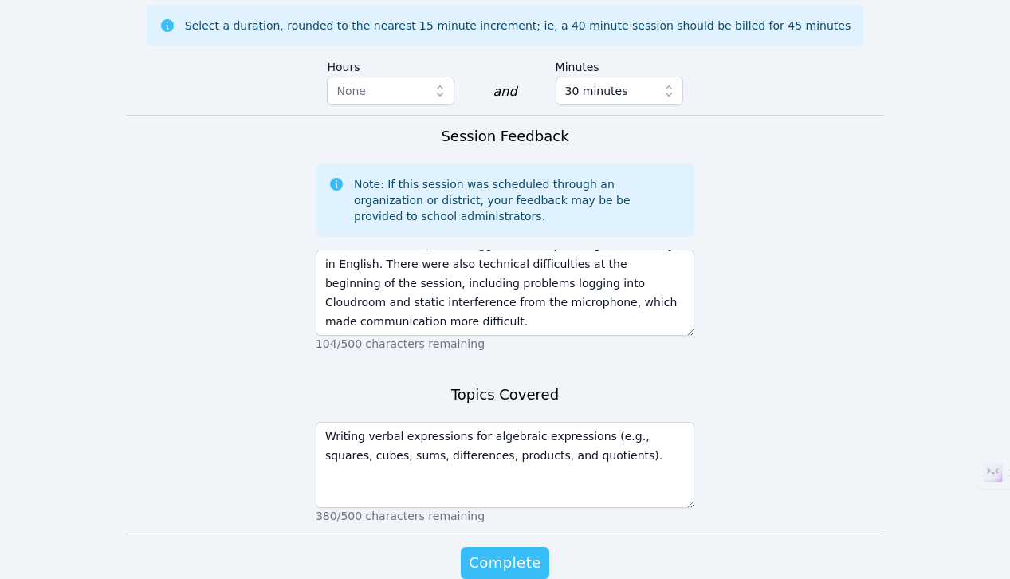
click at [516, 552] on span "Complete" at bounding box center [505, 563] width 72 height 22
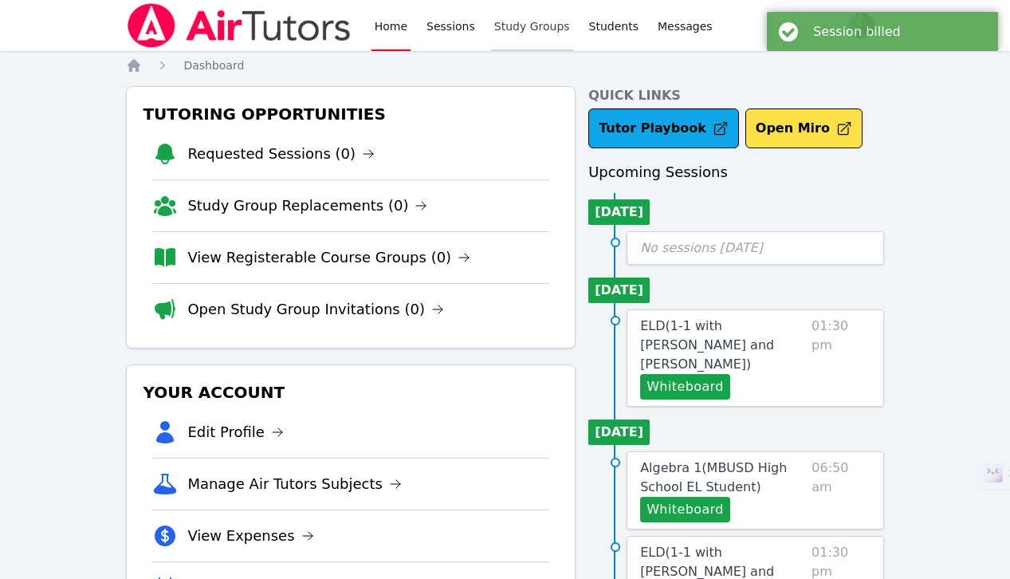
click at [512, 37] on link "Study Groups" at bounding box center [532, 25] width 82 height 51
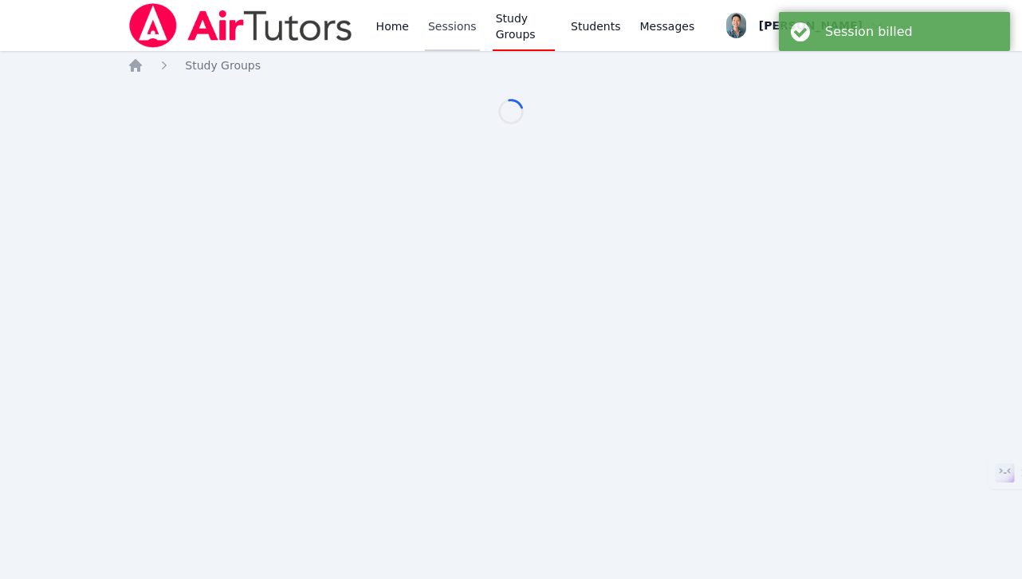
click at [434, 29] on link "Sessions" at bounding box center [452, 25] width 55 height 51
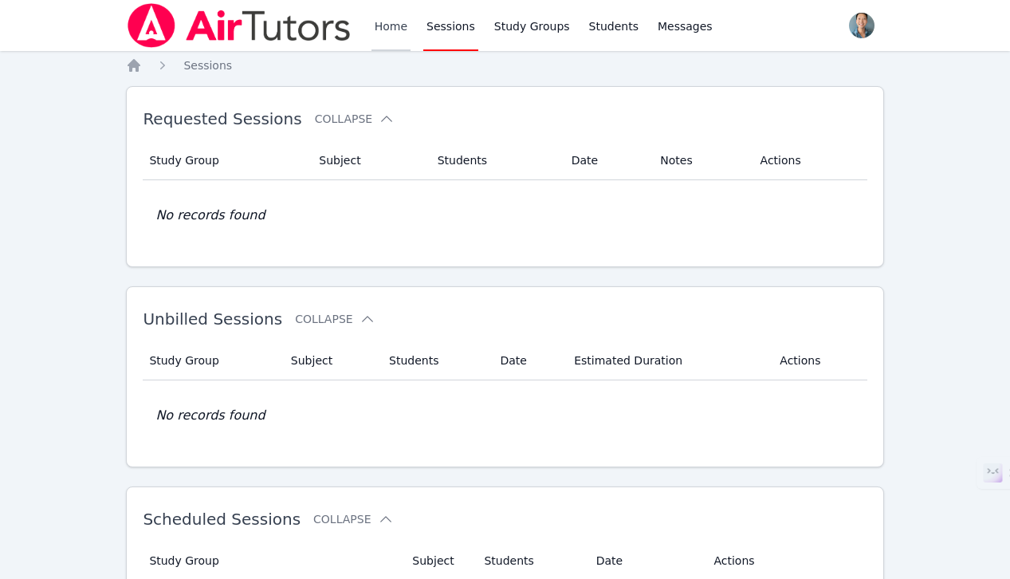
click at [392, 21] on link "Home" at bounding box center [391, 25] width 39 height 51
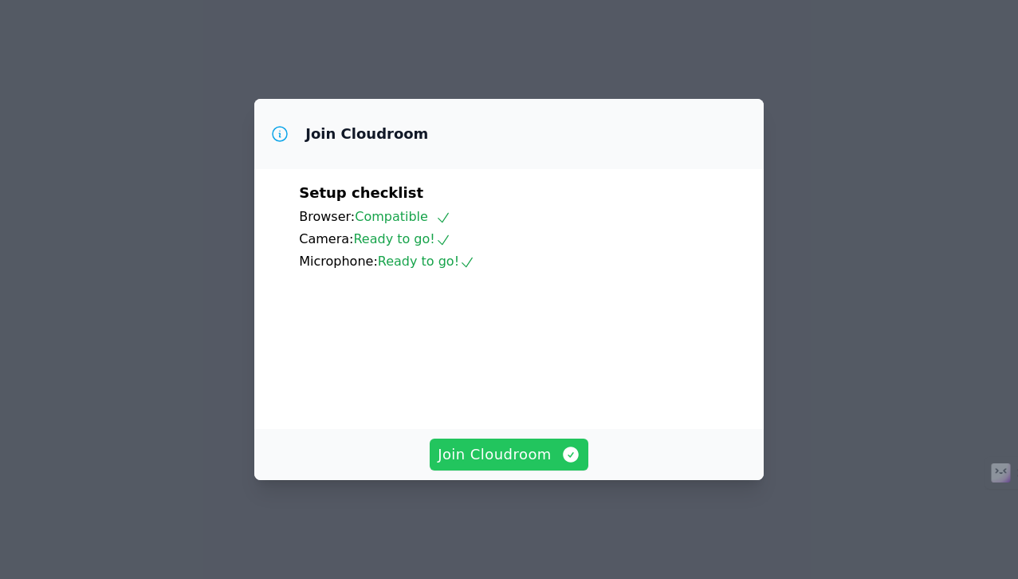
click at [527, 455] on span "Join Cloudroom" at bounding box center [509, 454] width 143 height 22
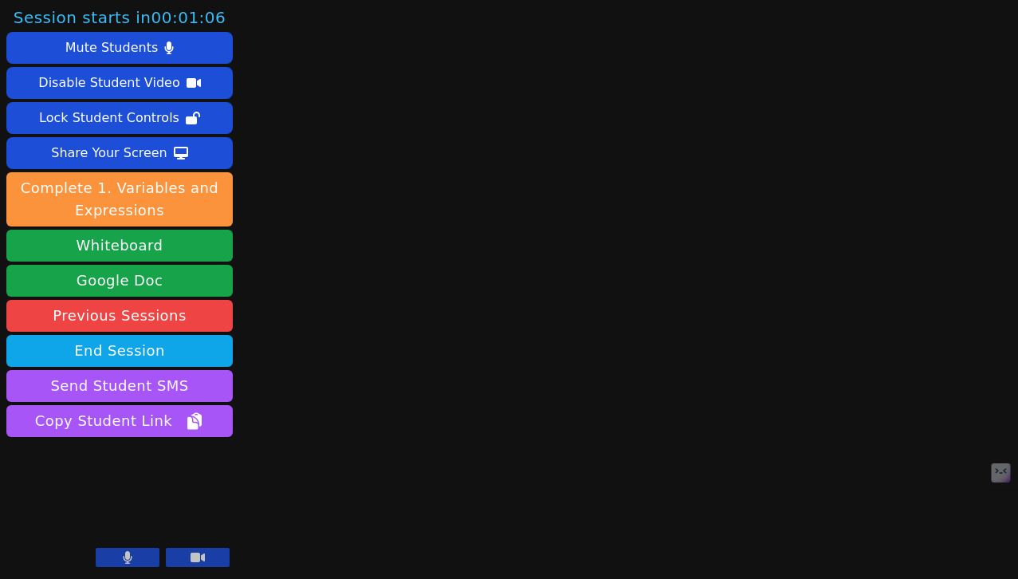
click at [147, 554] on button at bounding box center [128, 557] width 64 height 19
click at [183, 555] on button at bounding box center [198, 557] width 64 height 19
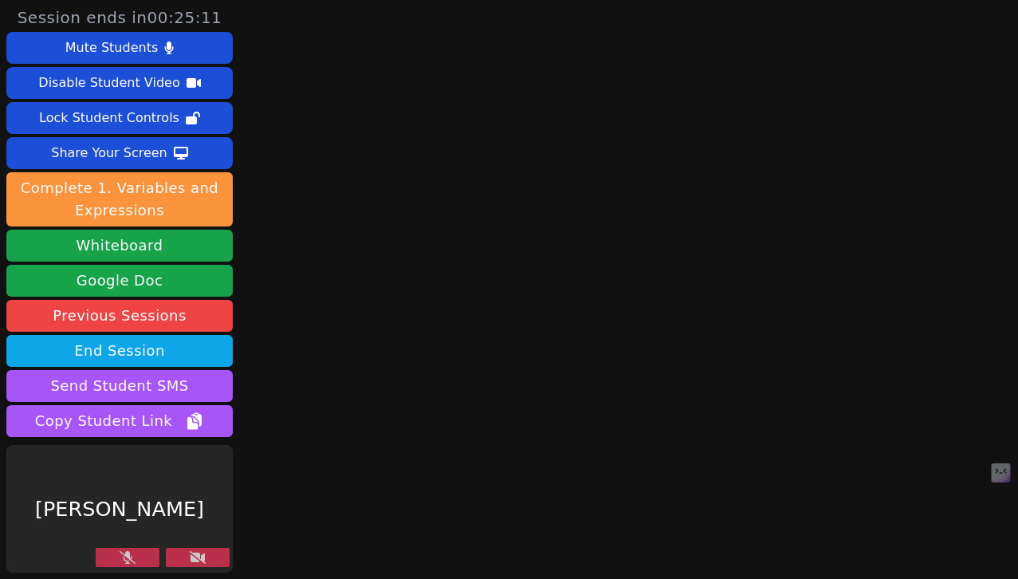
click at [204, 557] on icon at bounding box center [198, 557] width 16 height 13
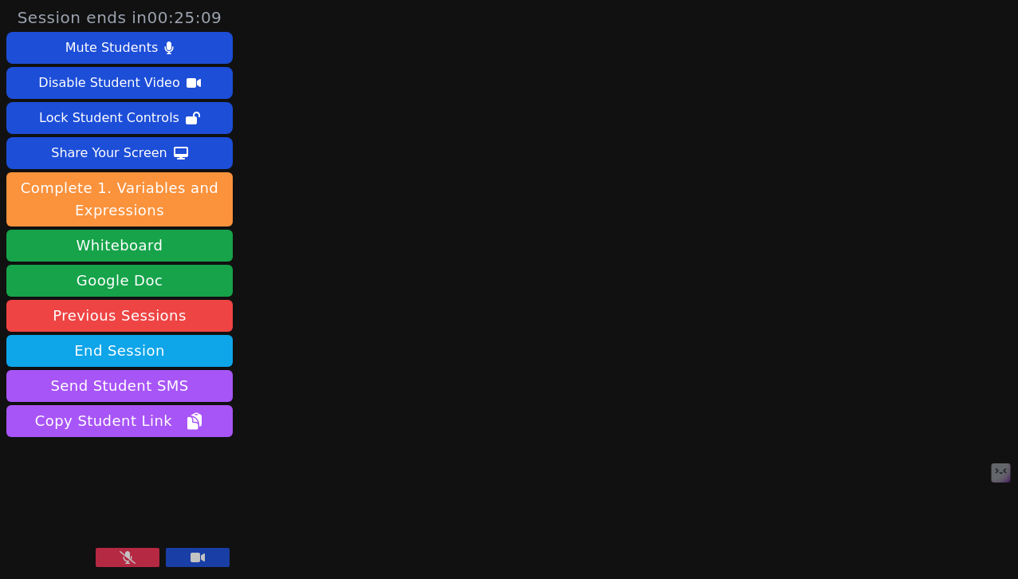
click at [138, 555] on button at bounding box center [128, 557] width 64 height 19
click at [214, 554] on button at bounding box center [198, 557] width 64 height 19
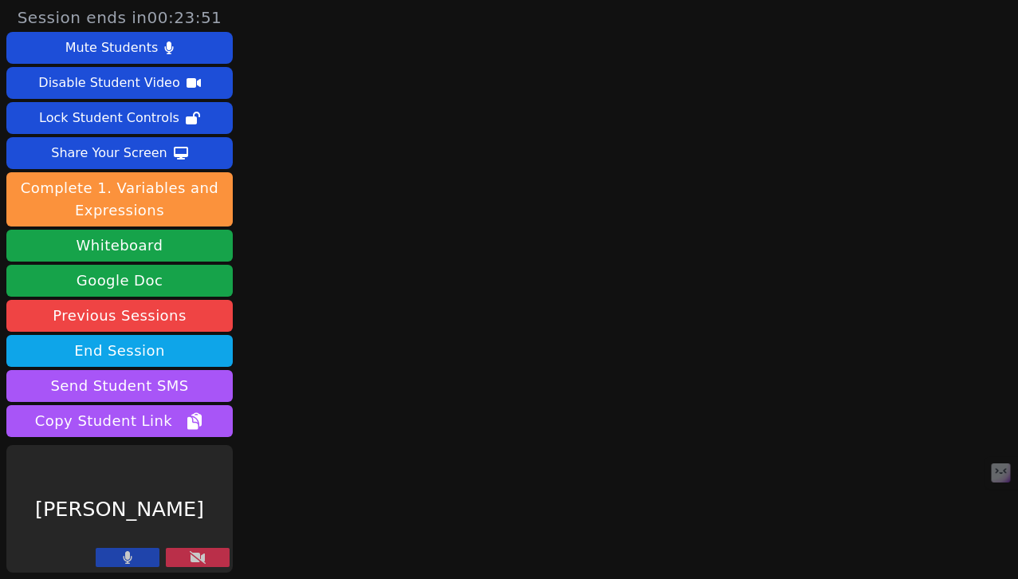
click at [215, 553] on button at bounding box center [198, 557] width 64 height 19
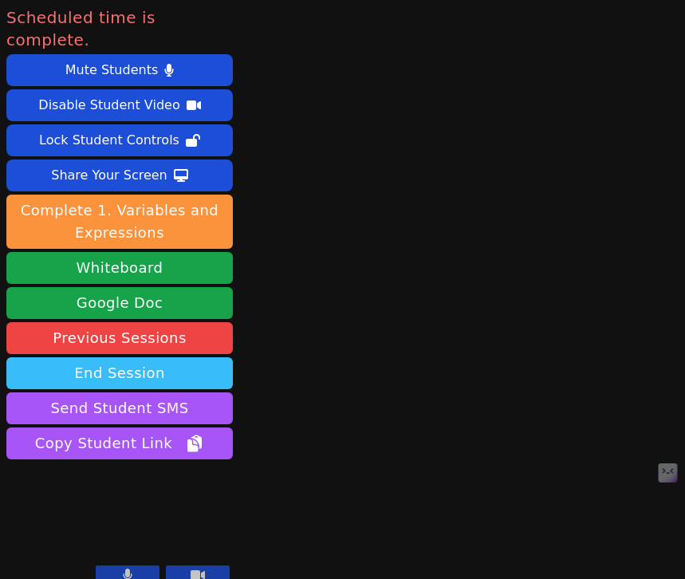
click at [143, 357] on button "End Session" at bounding box center [119, 373] width 226 height 32
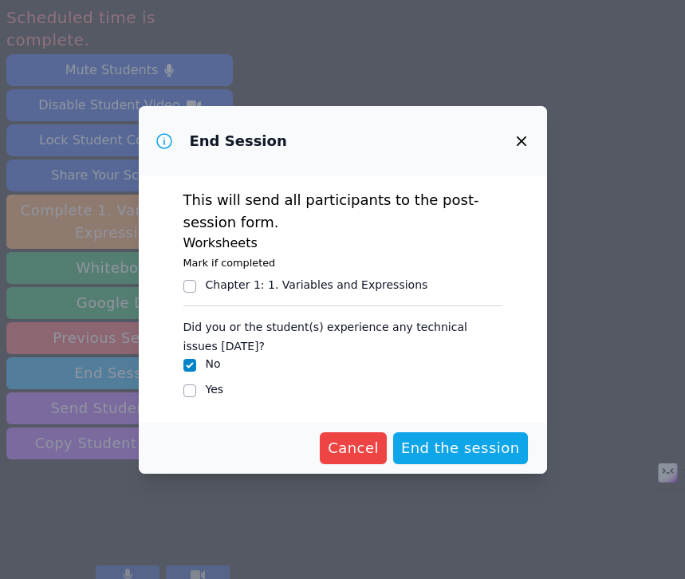
click at [212, 395] on div "Yes" at bounding box center [215, 389] width 18 height 16
click at [212, 394] on label "Yes" at bounding box center [215, 389] width 18 height 13
click at [196, 394] on input "Yes" at bounding box center [189, 390] width 13 height 13
checkbox input "true"
checkbox input "false"
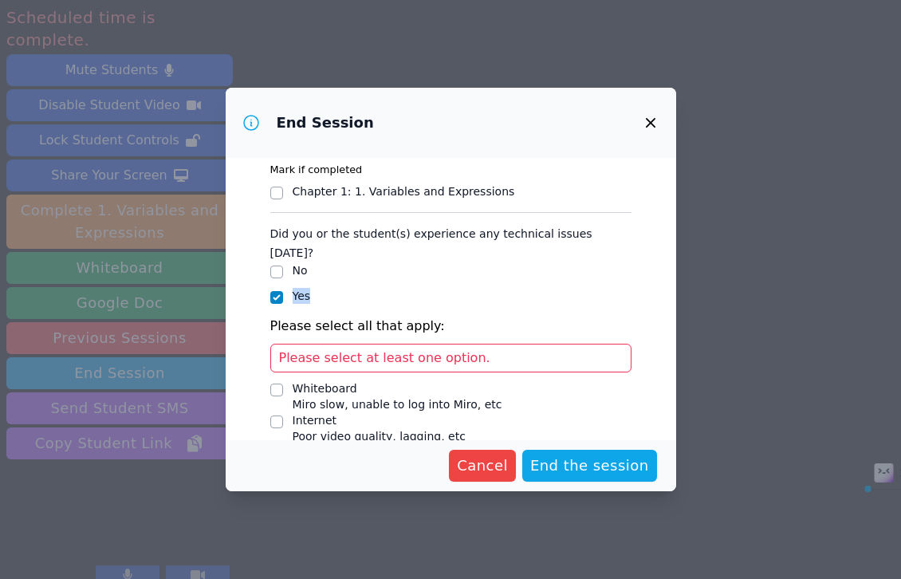
scroll to position [140, 0]
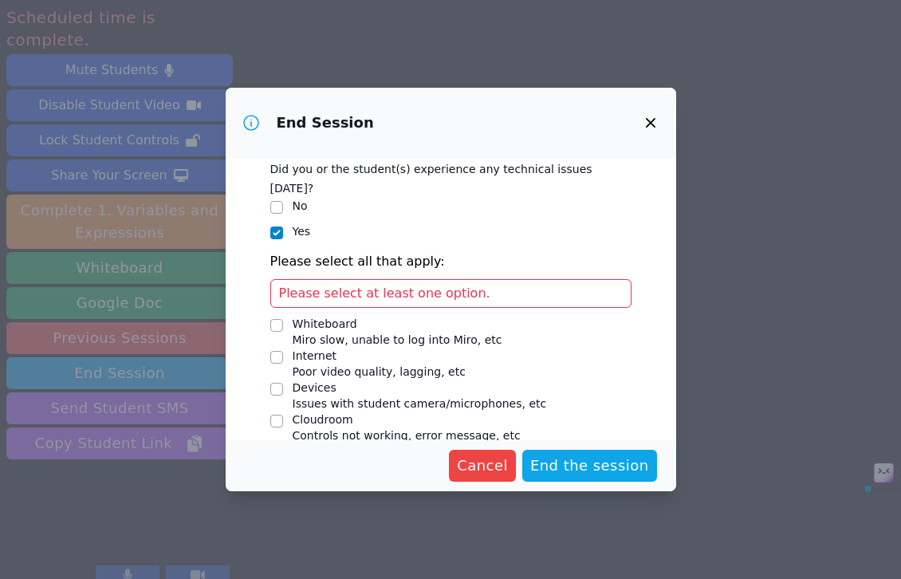
click at [372, 365] on span "Poor video quality, lagging, etc" at bounding box center [379, 371] width 173 height 13
click at [283, 351] on input "Internet Poor video quality, lagging, etc" at bounding box center [276, 357] width 13 height 13
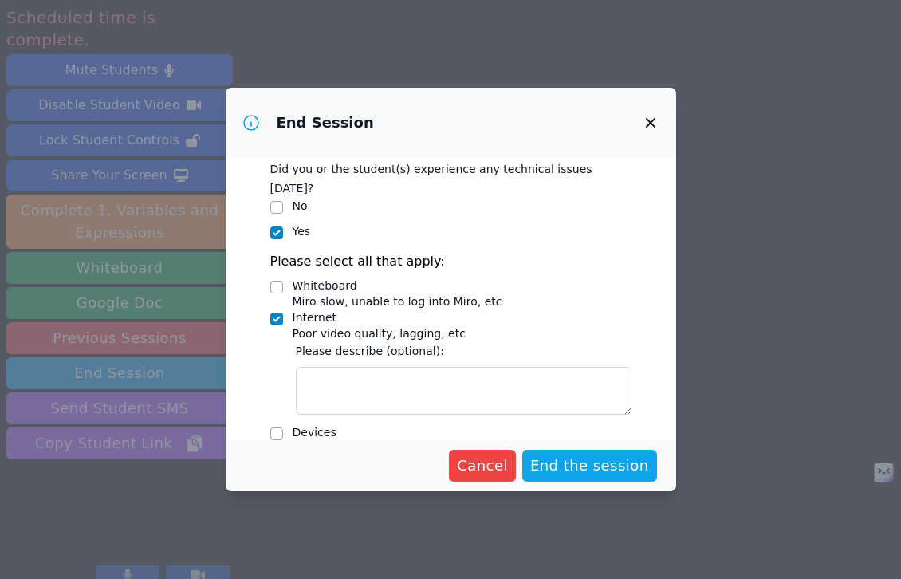
click at [327, 309] on div "Internet" at bounding box center [379, 317] width 173 height 16
click at [283, 313] on input "Internet Poor video quality, lagging, etc" at bounding box center [276, 319] width 13 height 13
checkbox input "false"
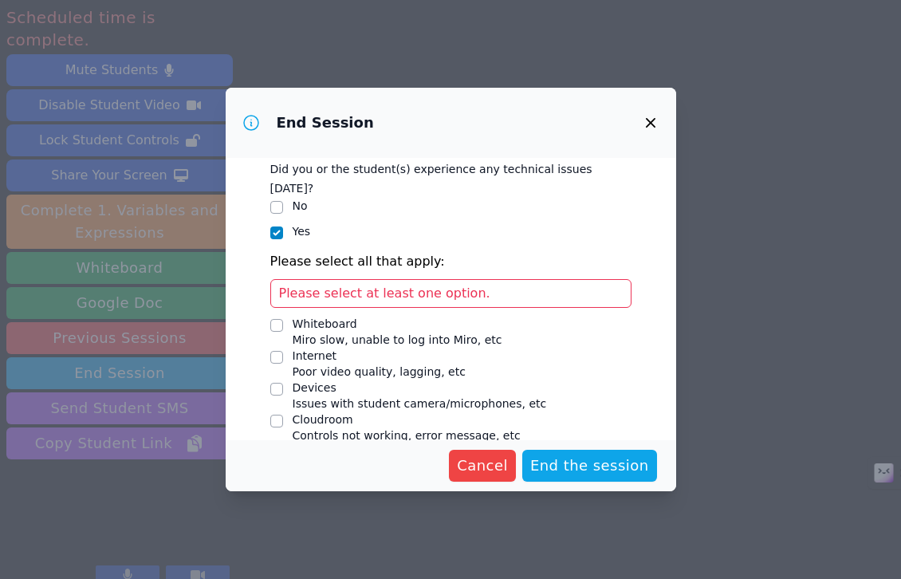
click at [309, 380] on div "Devices" at bounding box center [420, 388] width 254 height 16
click at [283, 383] on input "Devices Issues with student camera/microphones, etc" at bounding box center [276, 389] width 13 height 13
checkbox input "true"
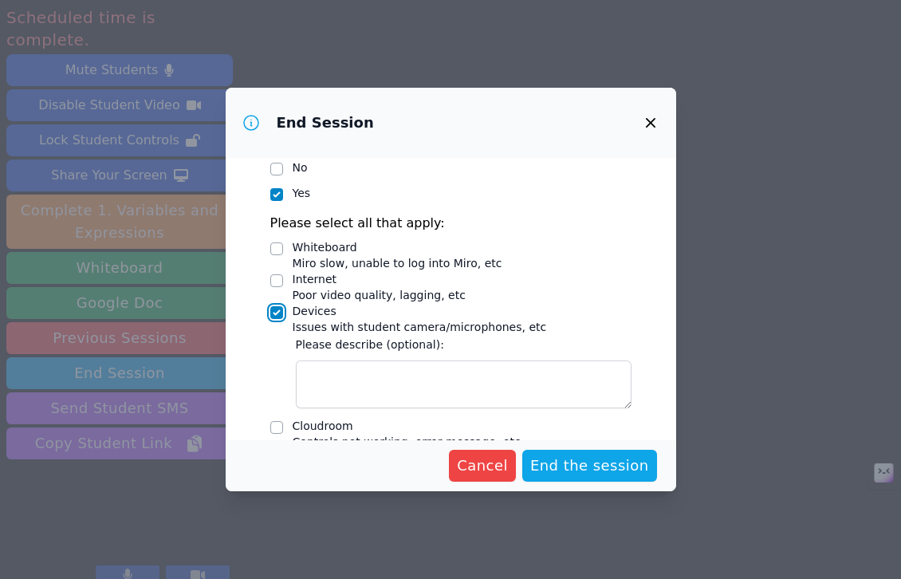
scroll to position [184, 0]
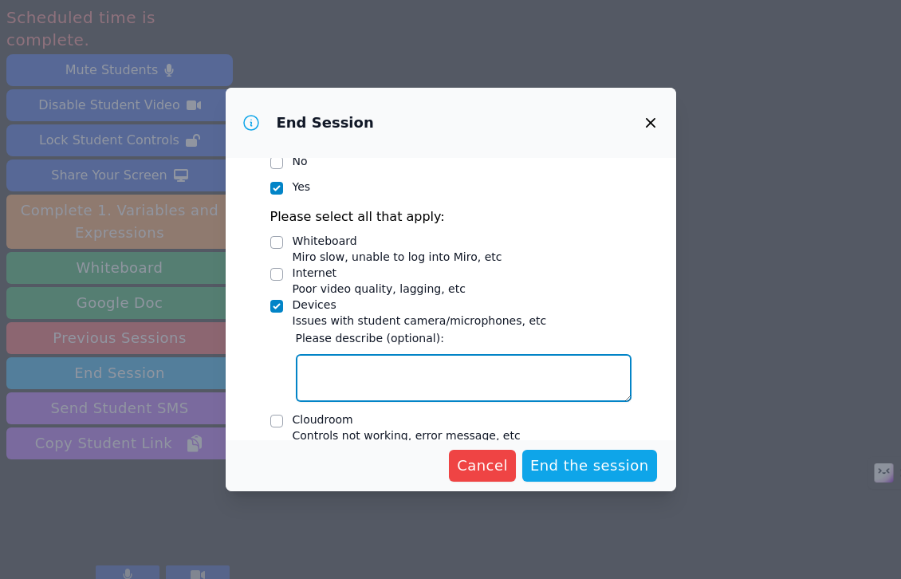
click at [463, 354] on textarea "Devices Issues with student camera/microphones, etc" at bounding box center [464, 378] width 336 height 48
type textarea "V"
drag, startPoint x: 311, startPoint y: 325, endPoint x: 219, endPoint y: 280, distance: 102.3
click at [219, 280] on div "End Session This will send all participants to the post-session form. Worksheet…" at bounding box center [450, 289] width 901 height 579
click at [424, 354] on textarea "Student's video not working/ microphone had static sound which was hard to hear" at bounding box center [464, 378] width 336 height 48
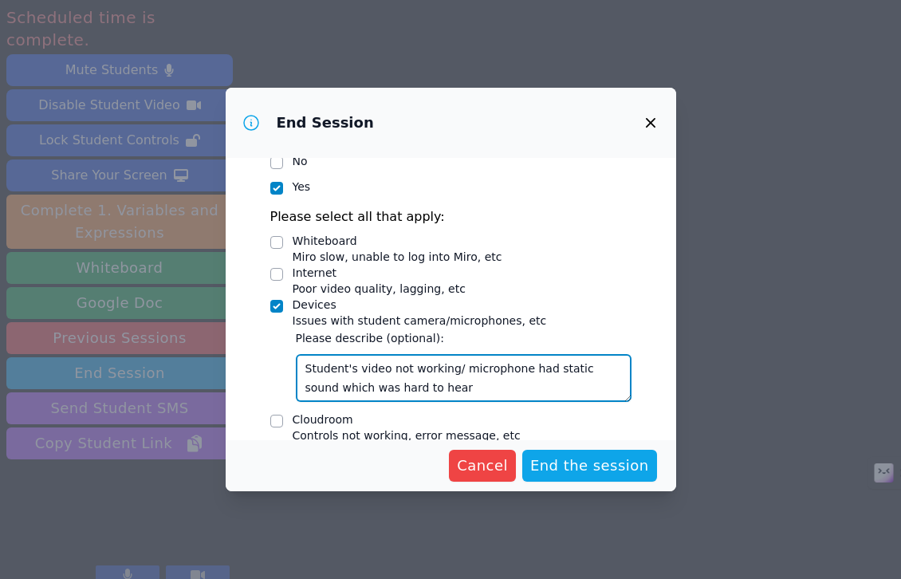
drag, startPoint x: 450, startPoint y: 346, endPoint x: 235, endPoint y: 301, distance: 219.1
click at [235, 301] on div "This will send all participants to the post-session form. Worksheets Mark if co…" at bounding box center [451, 299] width 451 height 282
paste textarea "The student’s video was not working, and the microphone produced static, making…"
type textarea "The student’s video was not working, and the microphone produced static, making…"
